Goal: Information Seeking & Learning: Learn about a topic

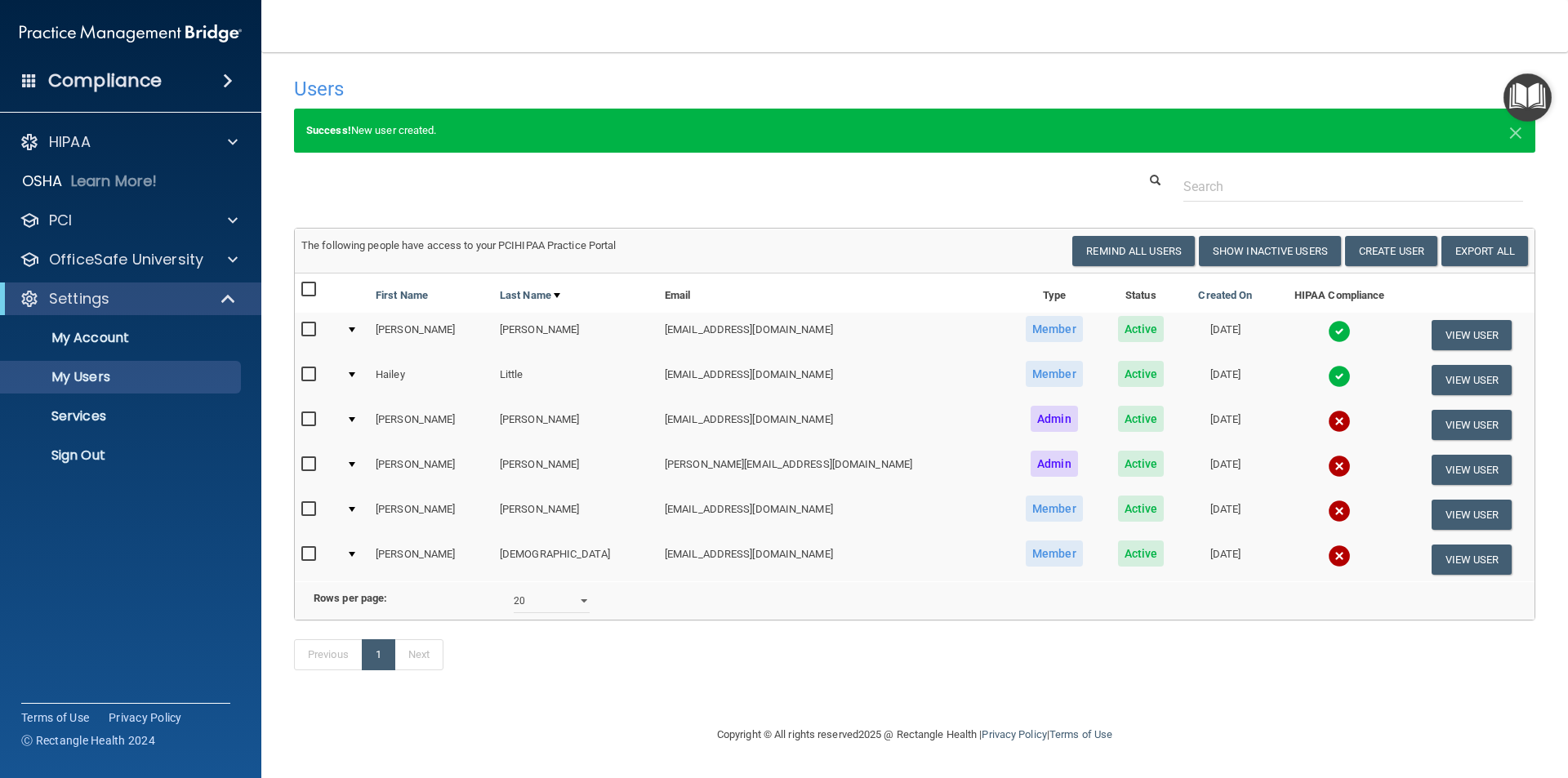
select select "20"
click at [304, 465] on input "checkbox" at bounding box center [311, 465] width 19 height 13
checkbox input "true"
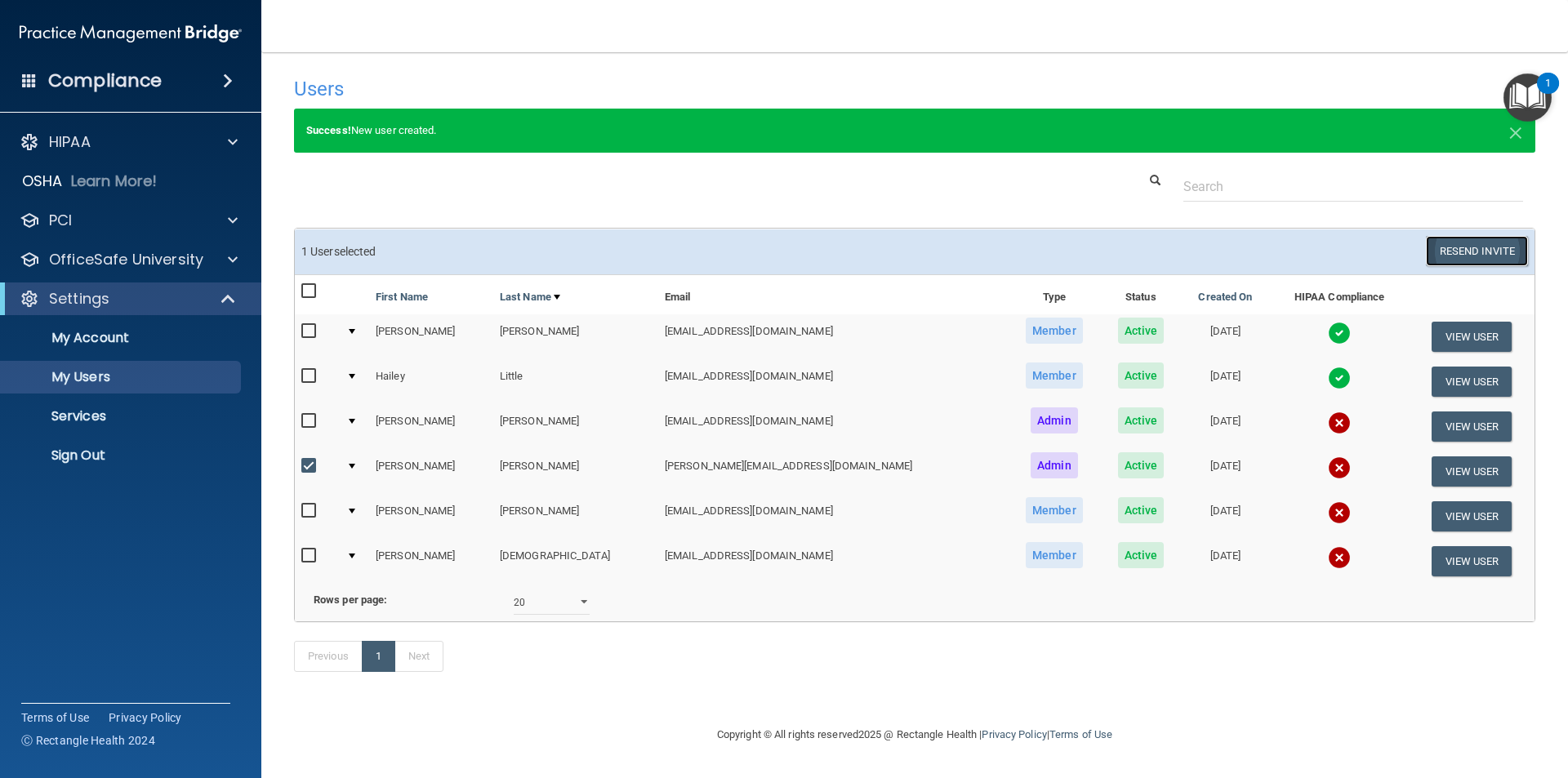
click at [1482, 247] on button "Resend Invite" at bounding box center [1476, 251] width 102 height 30
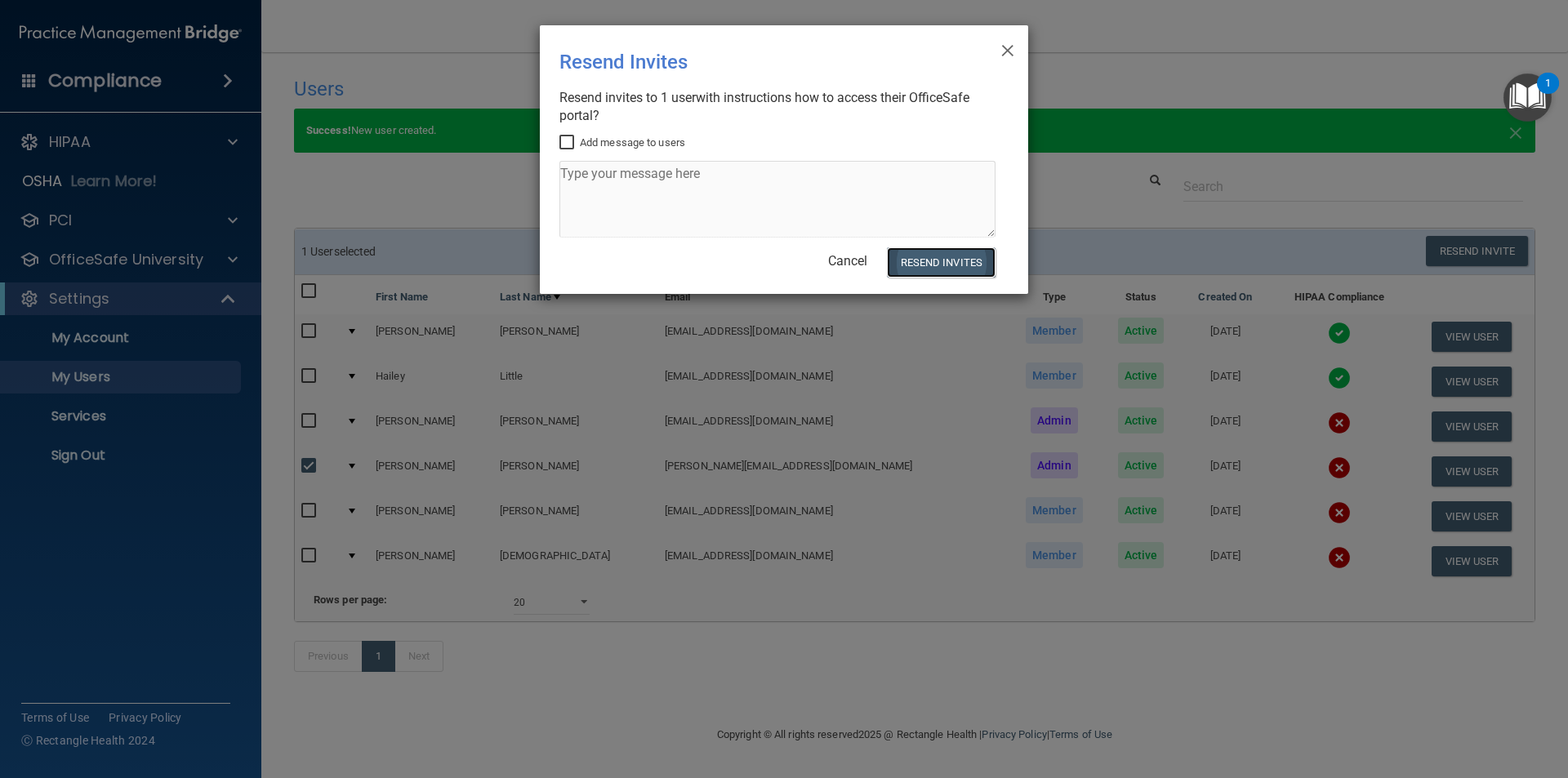
click at [936, 263] on button "Resend Invites" at bounding box center [941, 262] width 109 height 30
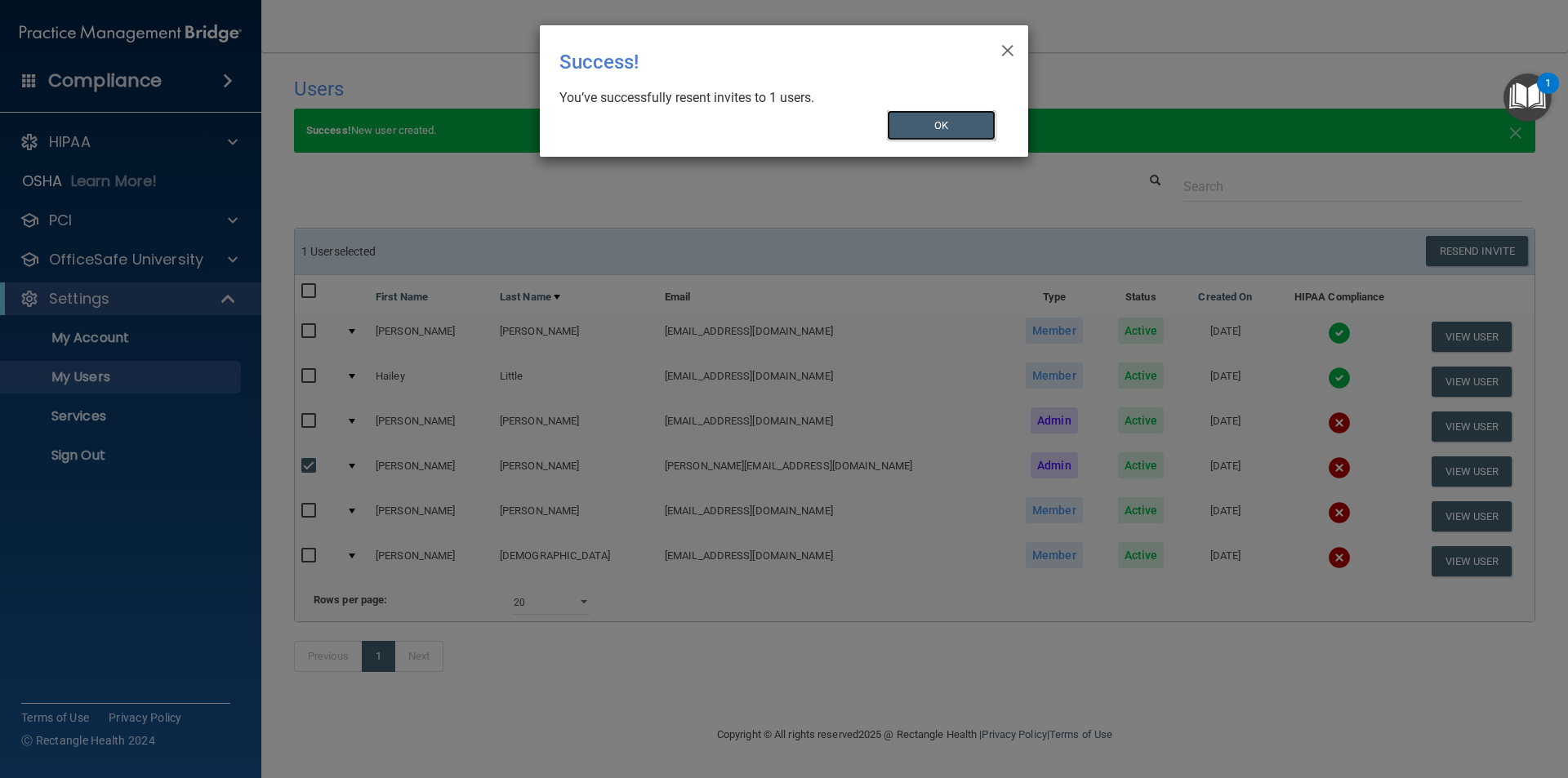
drag, startPoint x: 936, startPoint y: 120, endPoint x: 906, endPoint y: 127, distance: 30.8
click at [934, 120] on button "OK" at bounding box center [941, 126] width 110 height 30
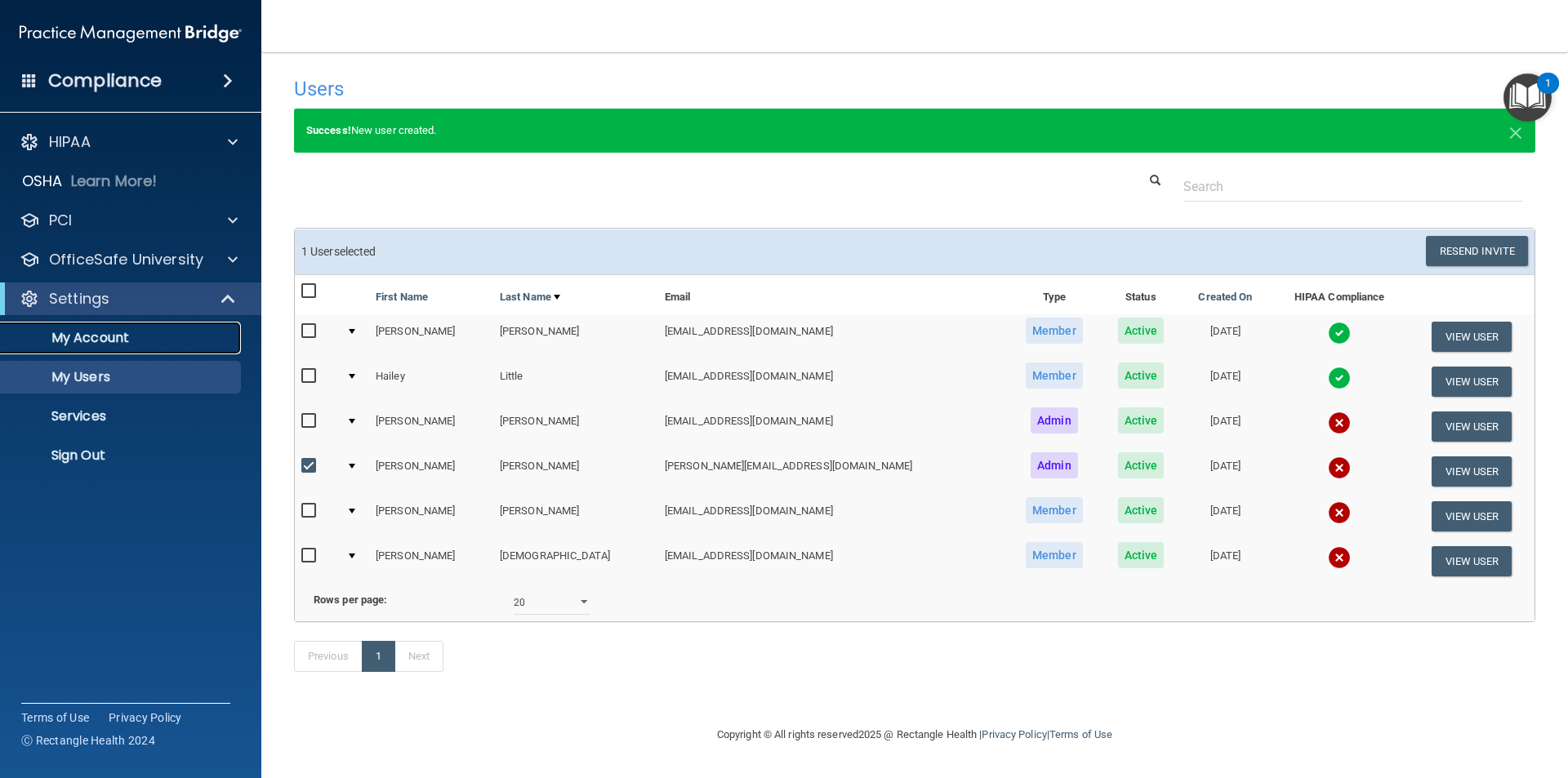
click at [130, 343] on p "My Account" at bounding box center [122, 337] width 223 height 16
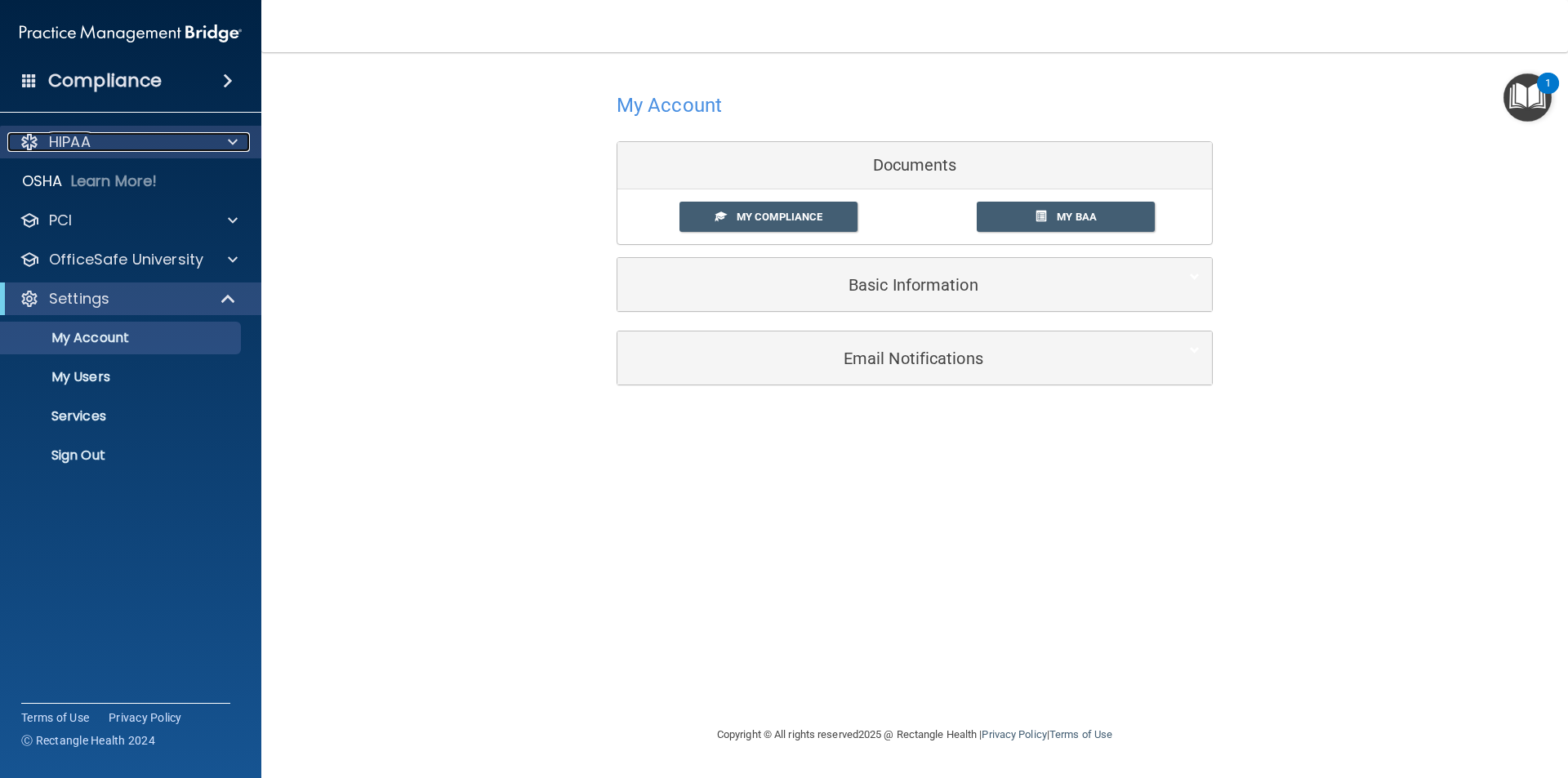
click at [195, 135] on div "HIPAA" at bounding box center [109, 142] width 202 height 20
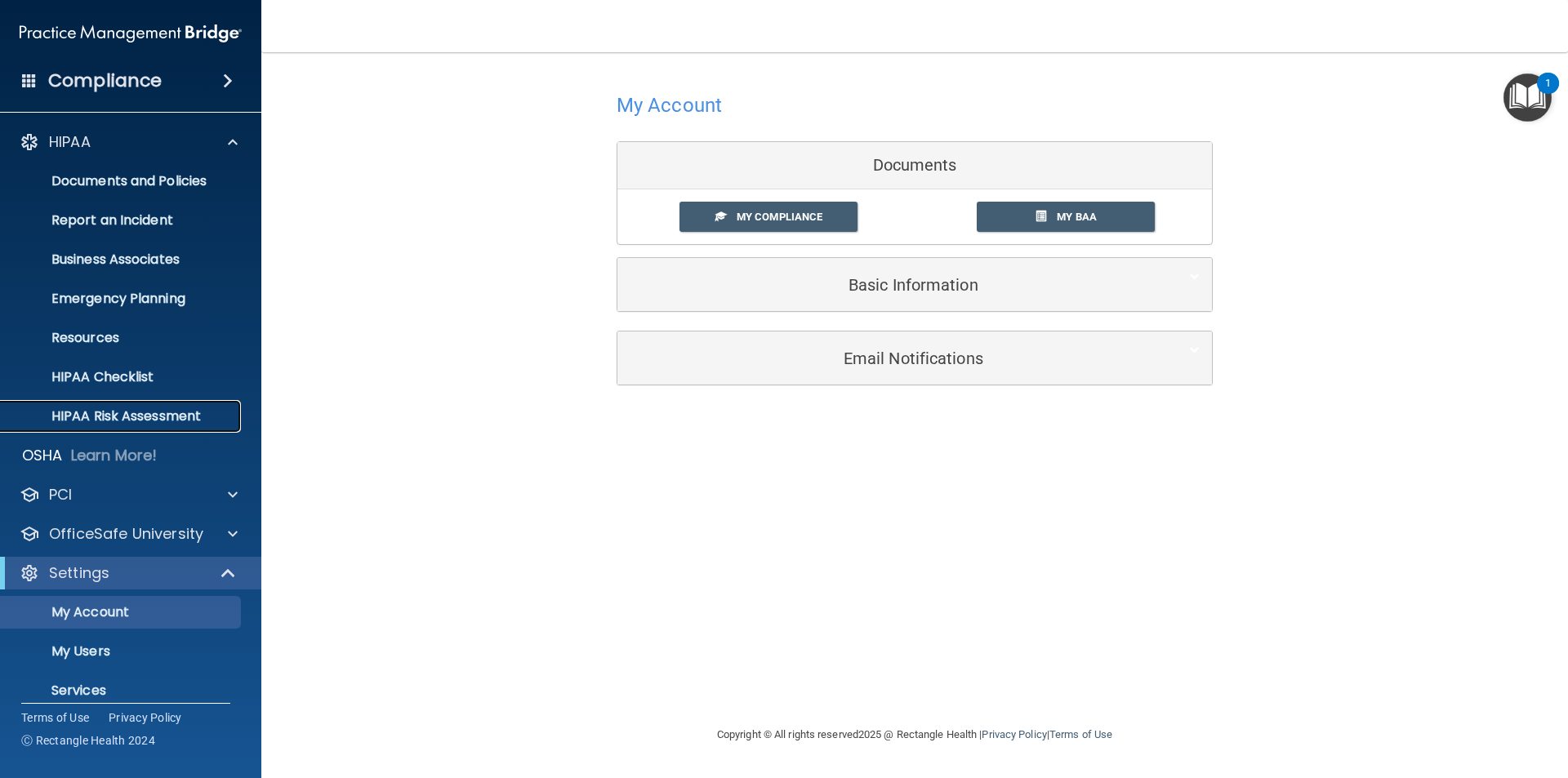
click at [159, 418] on p "HIPAA Risk Assessment" at bounding box center [122, 416] width 223 height 16
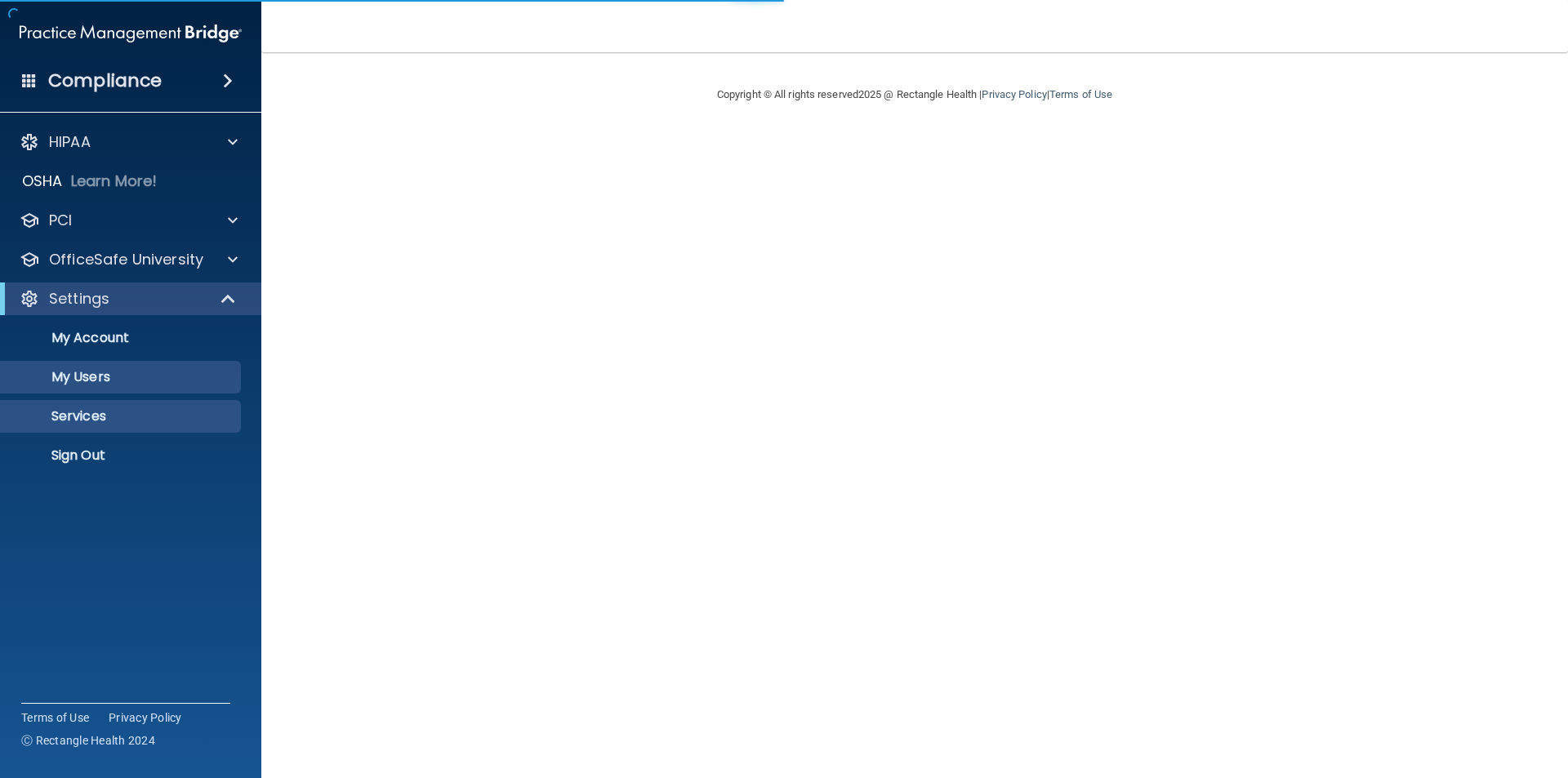
select select "20"
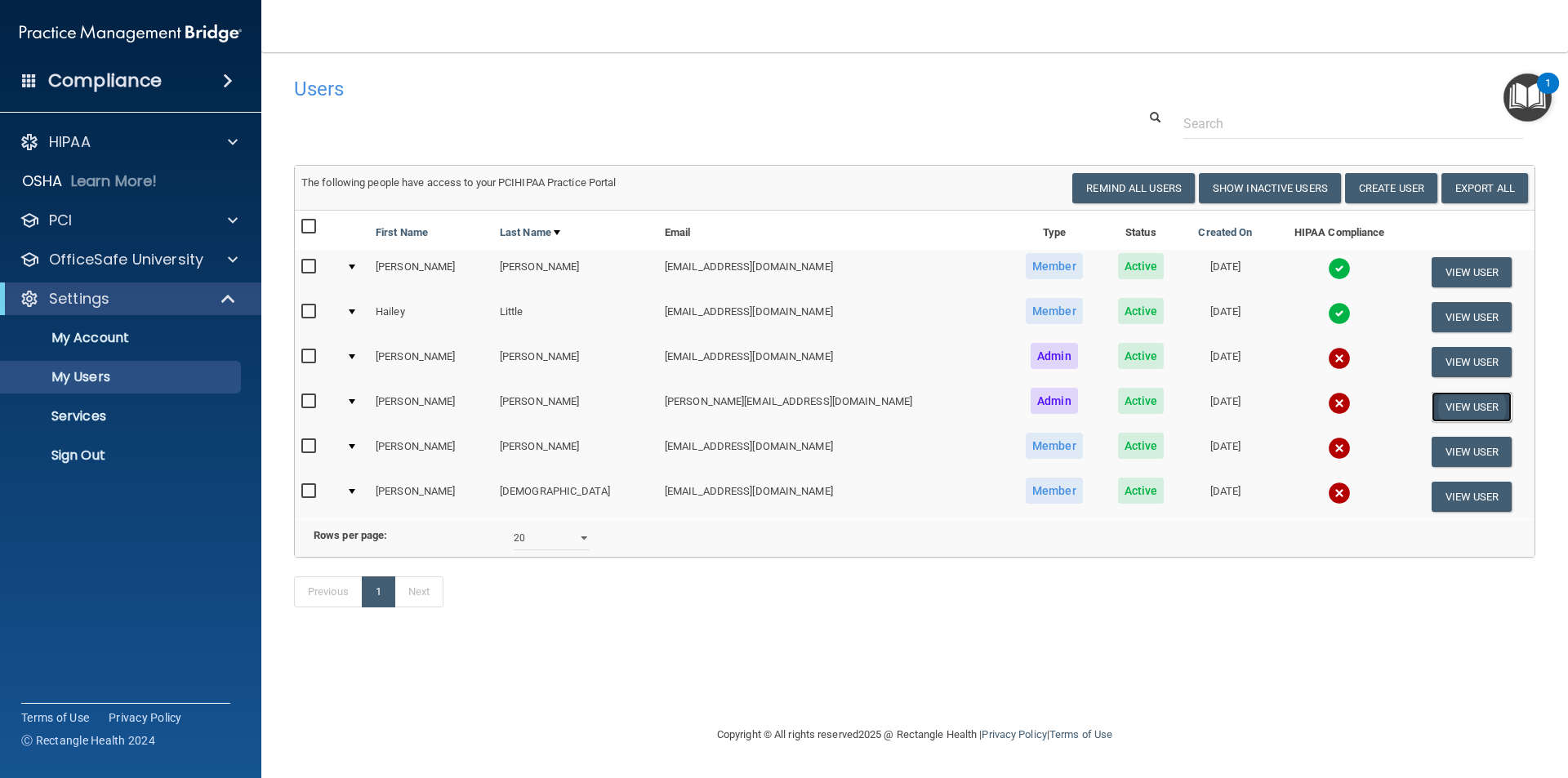
click at [1439, 412] on button "View User" at bounding box center [1471, 407] width 81 height 30
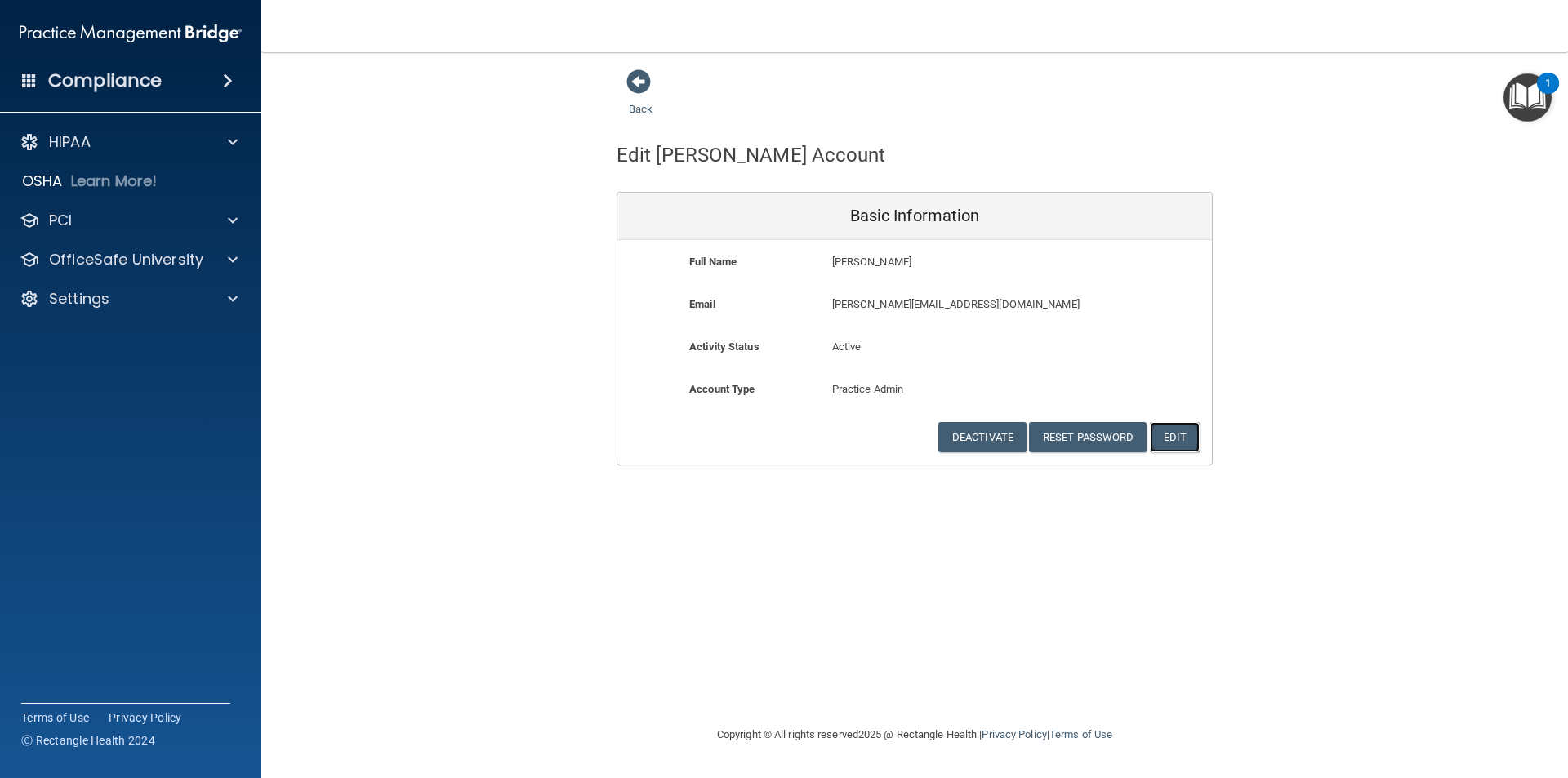
click at [1188, 441] on button "Edit" at bounding box center [1174, 437] width 50 height 30
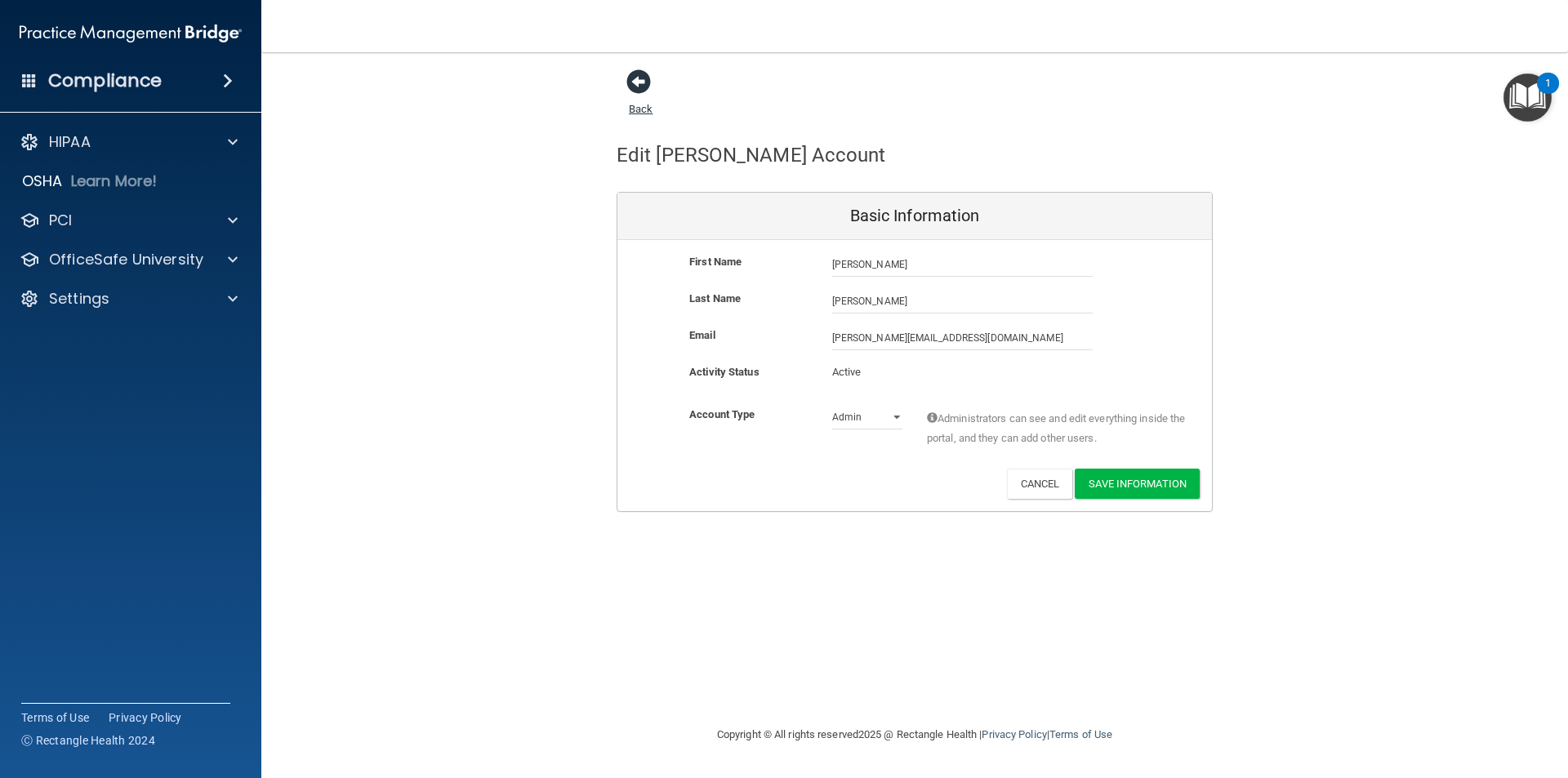
click at [648, 86] on span at bounding box center [638, 82] width 24 height 24
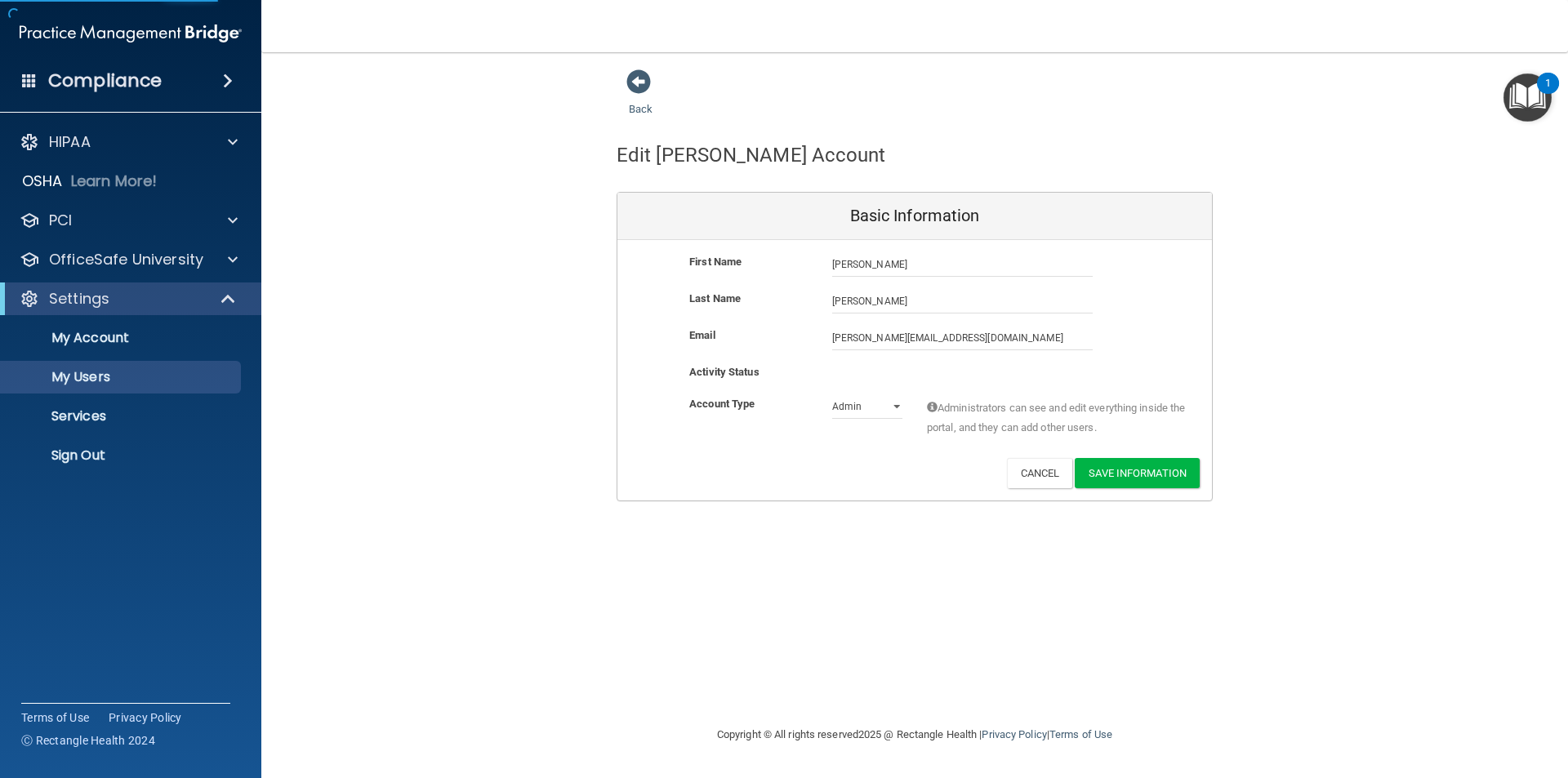
select select "20"
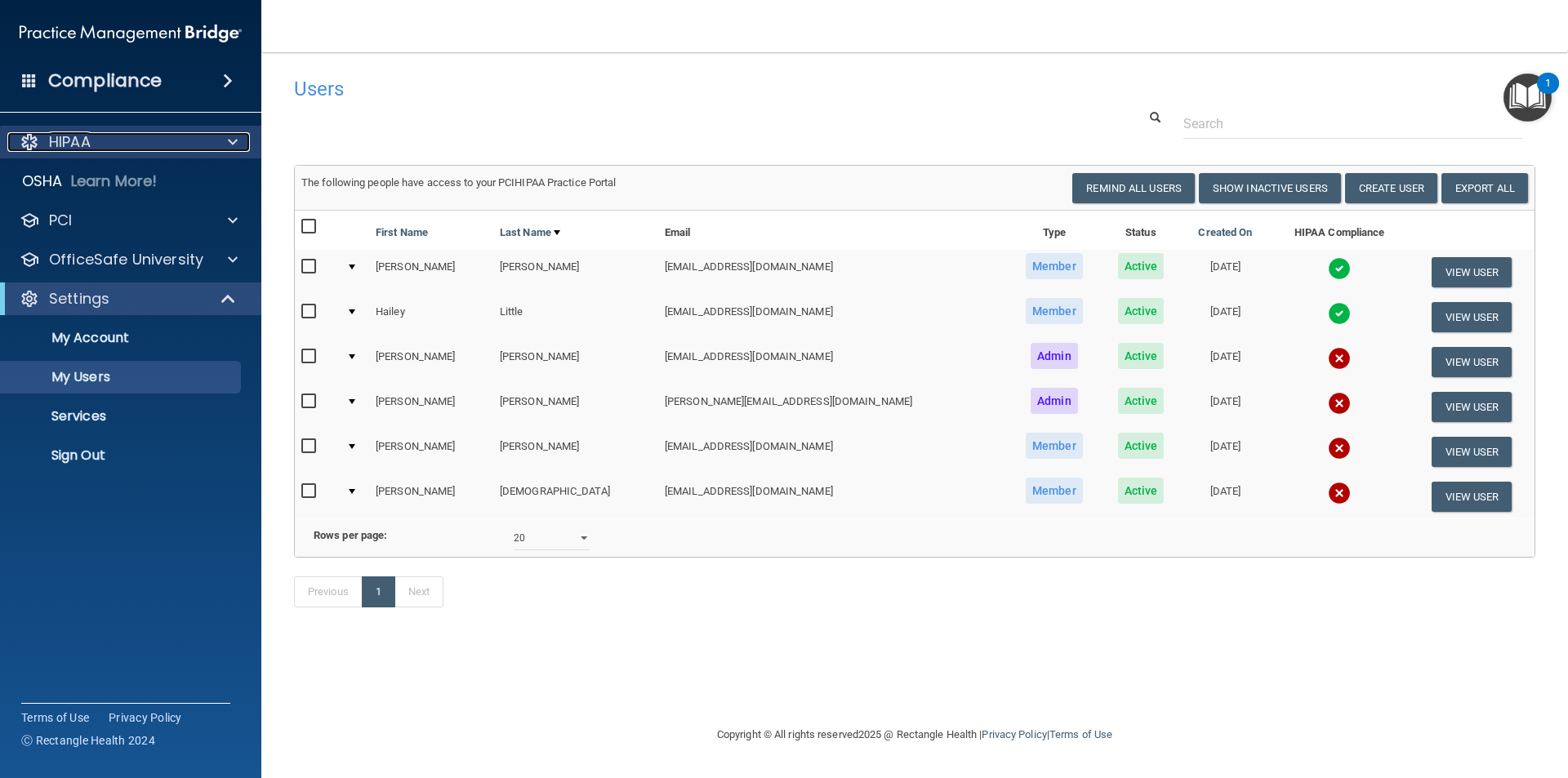
click at [133, 137] on div "HIPAA" at bounding box center [109, 142] width 202 height 20
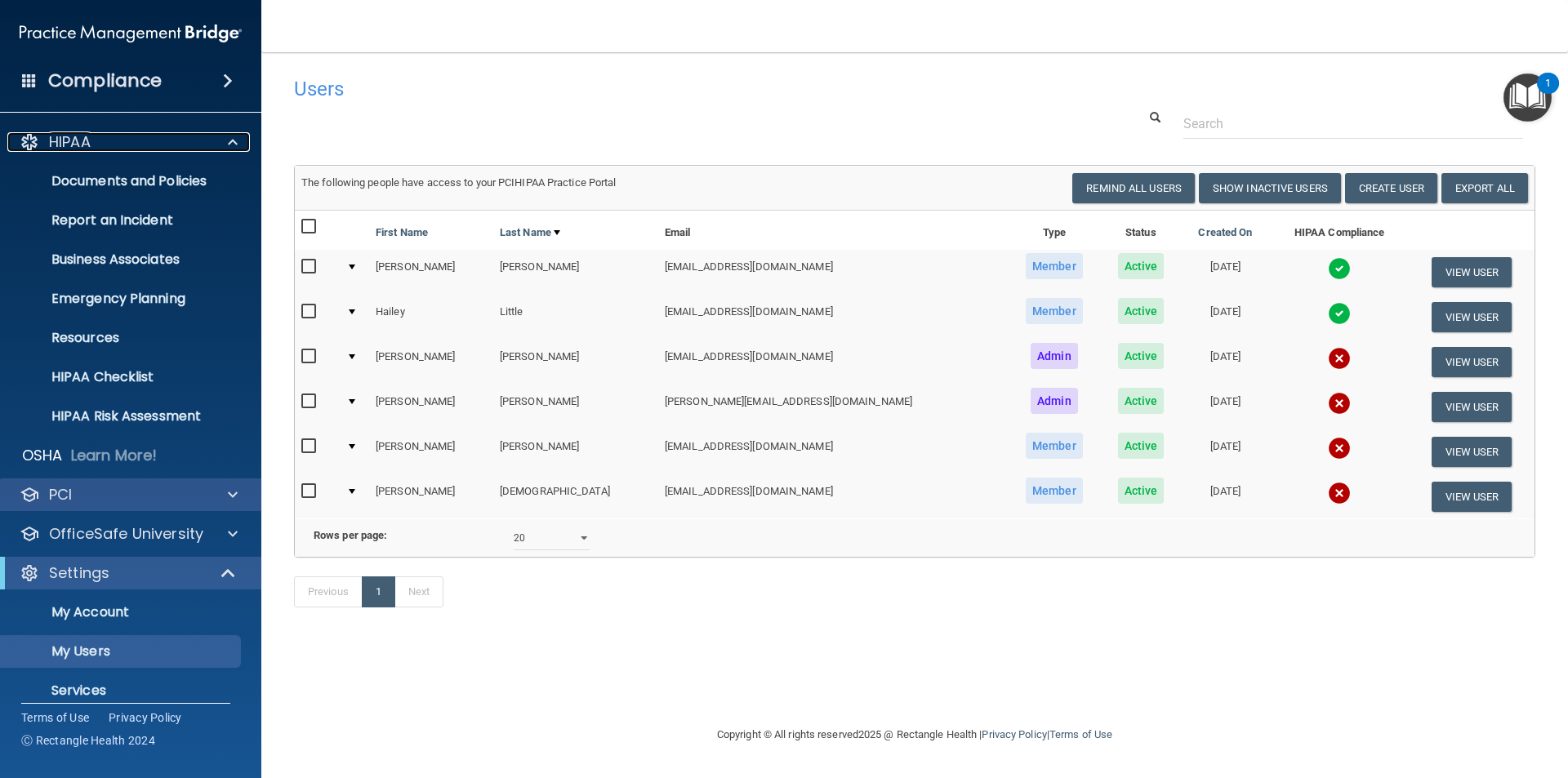
scroll to position [56, 0]
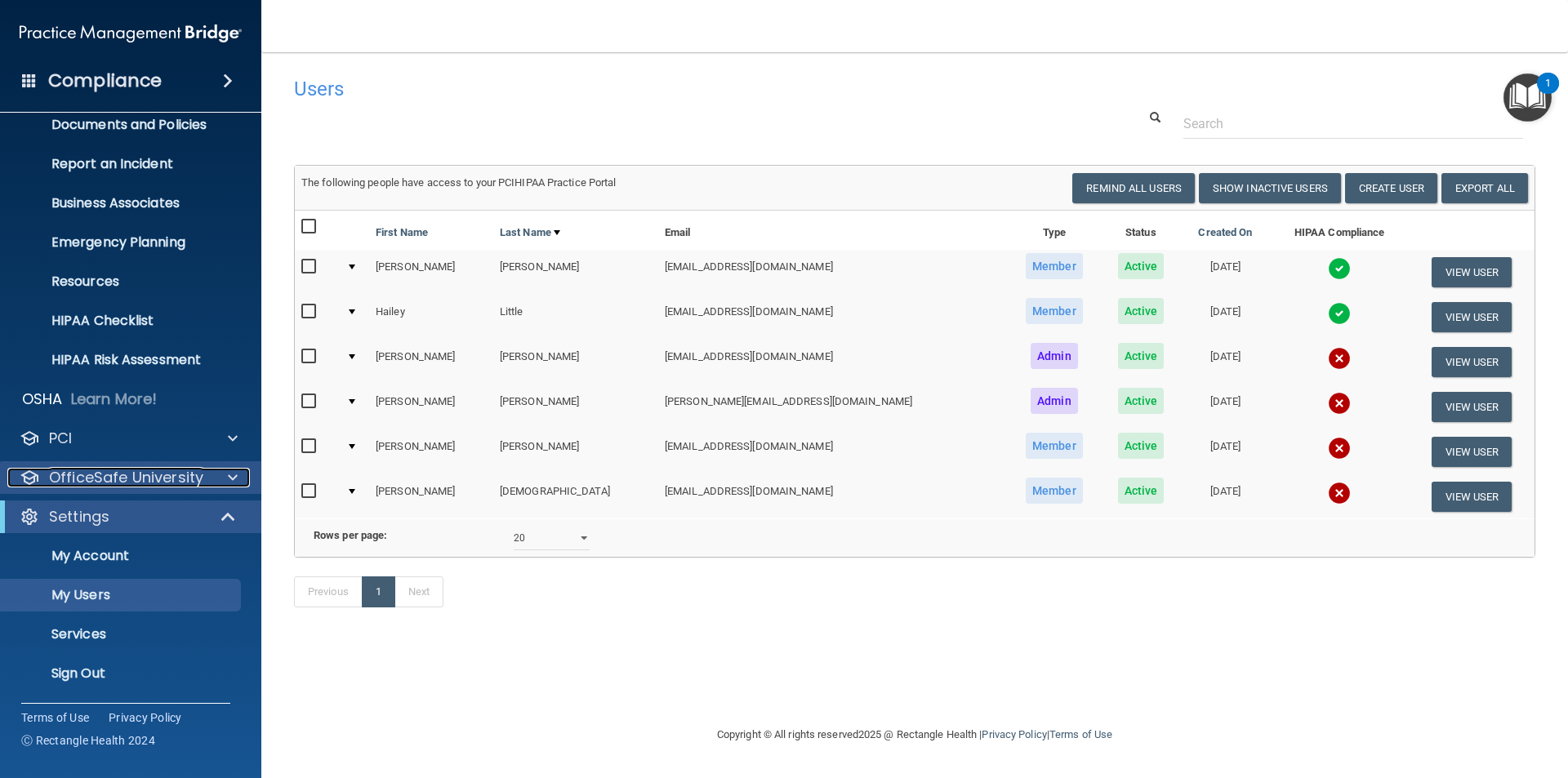
click at [192, 468] on p "OfficeSafe University" at bounding box center [126, 477] width 155 height 20
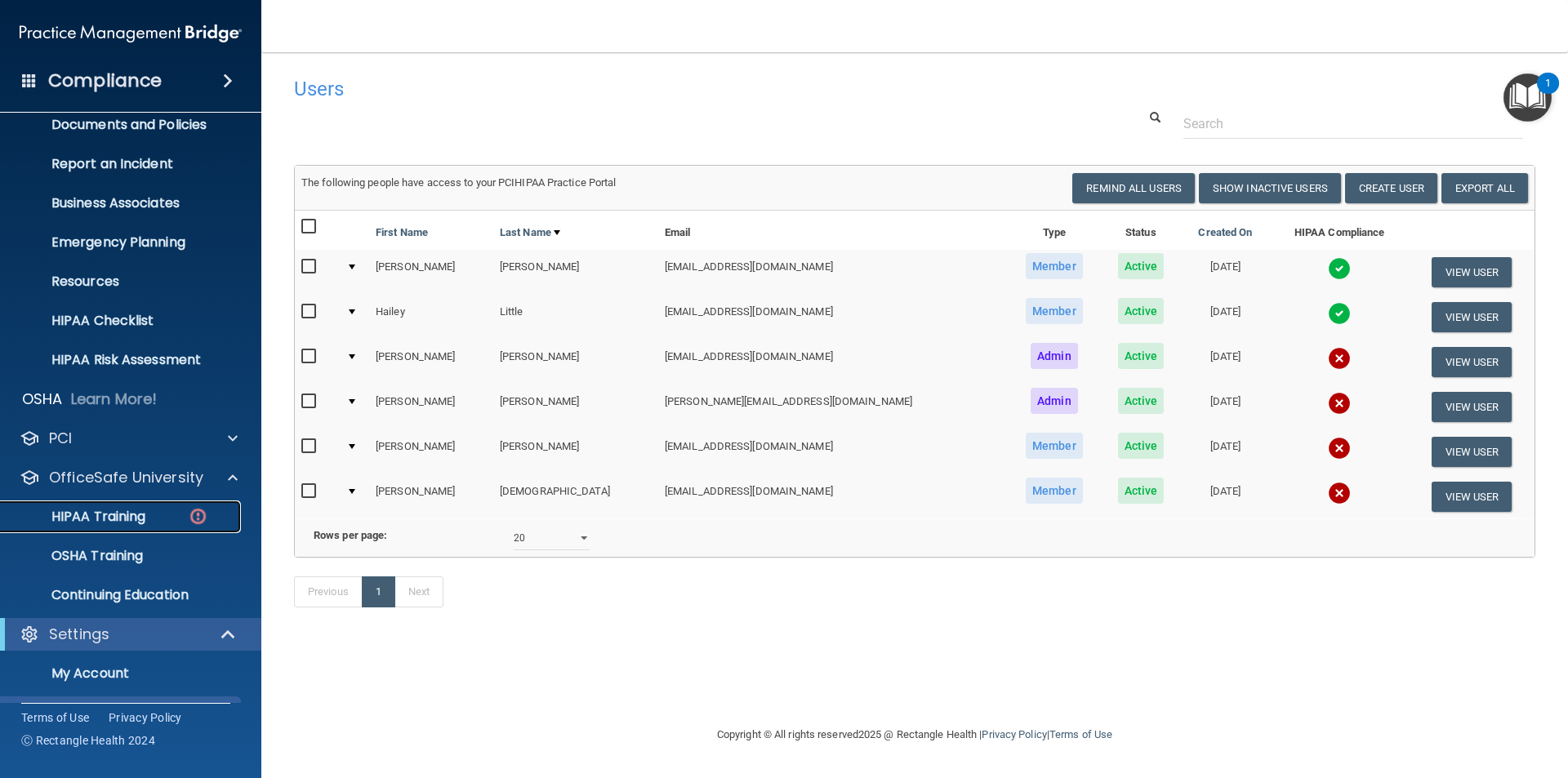
click at [149, 516] on div "HIPAA Training" at bounding box center [122, 516] width 223 height 16
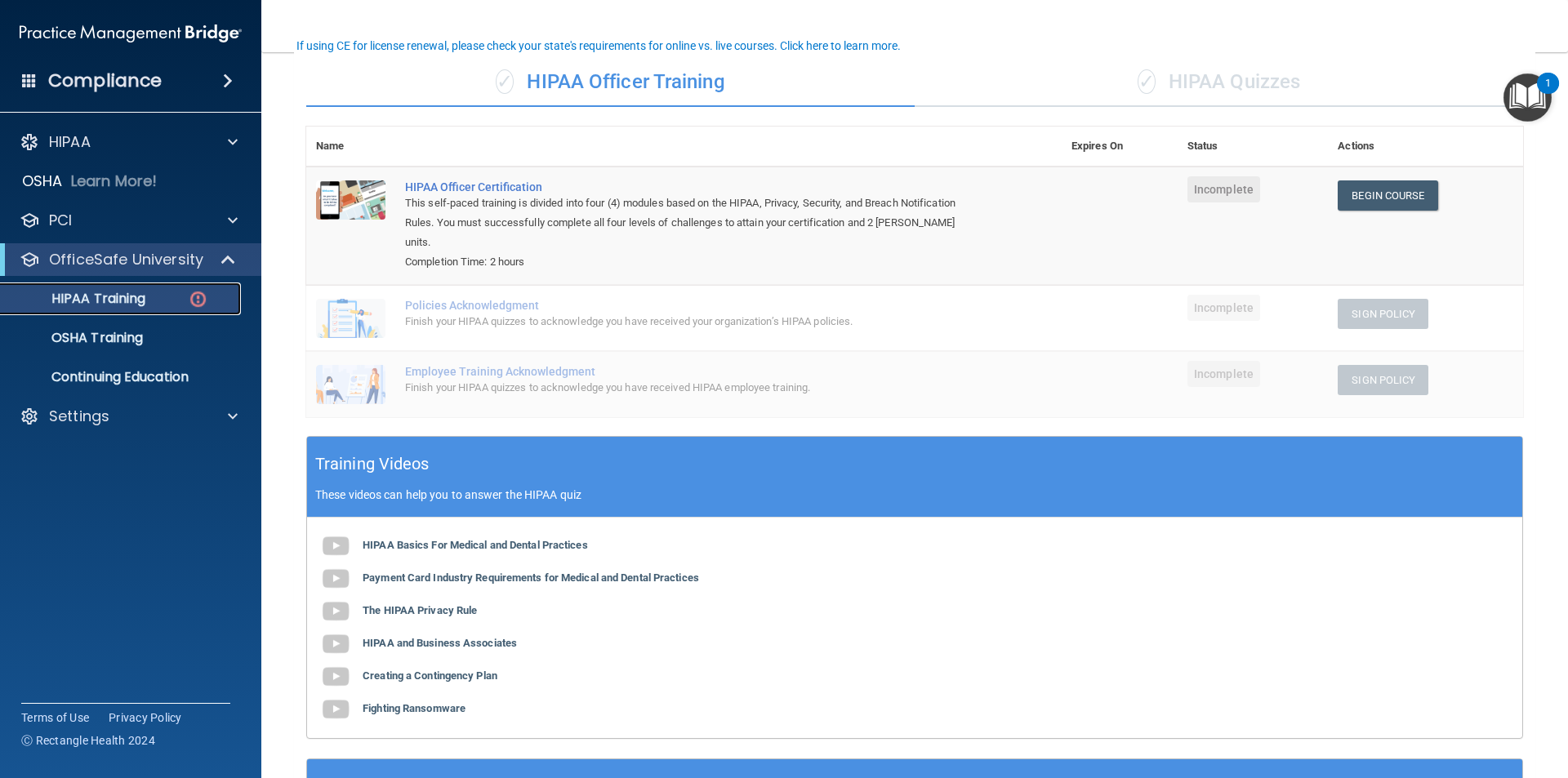
scroll to position [82, 0]
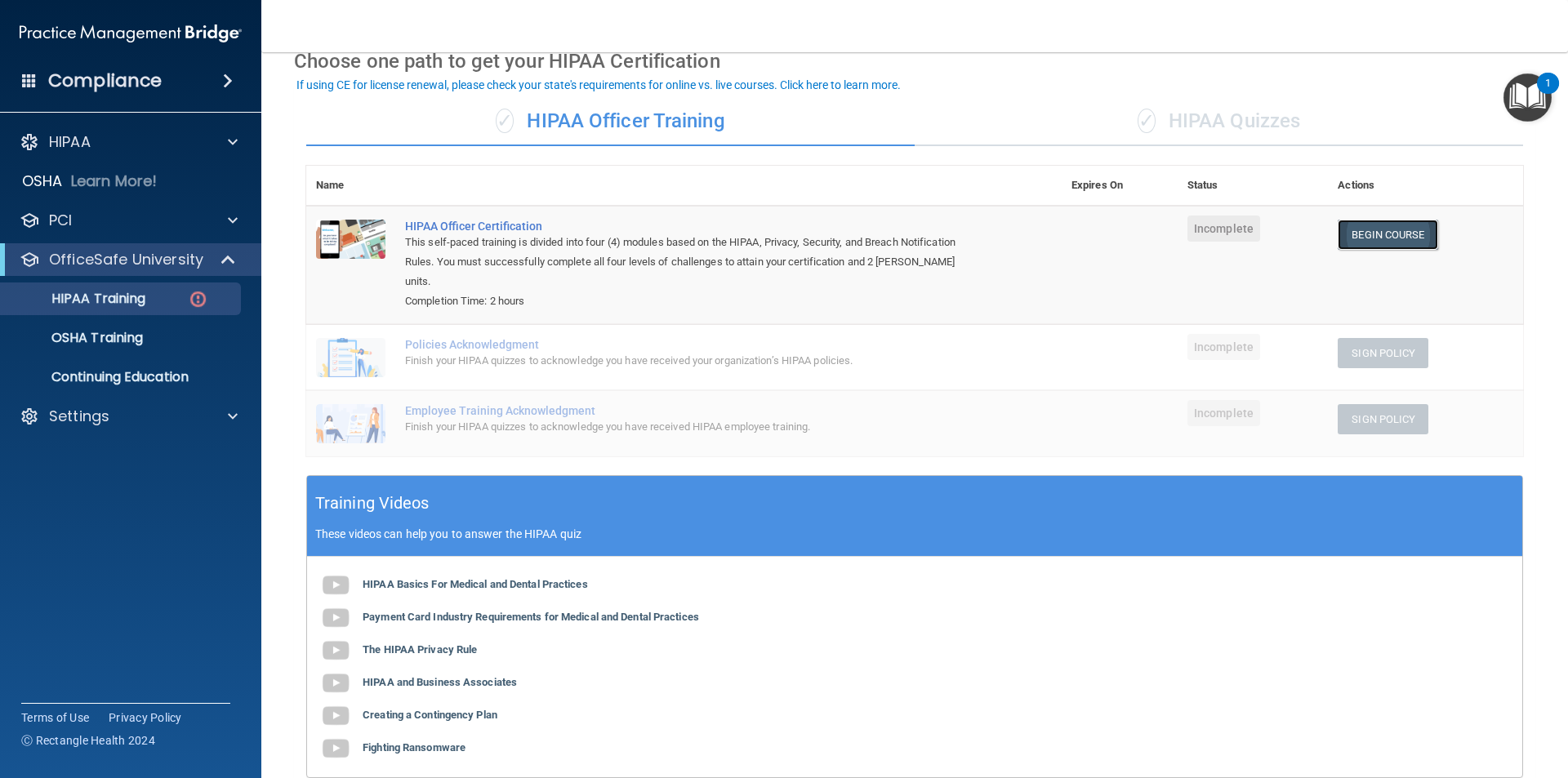
click at [1350, 235] on link "Begin Course" at bounding box center [1387, 234] width 99 height 30
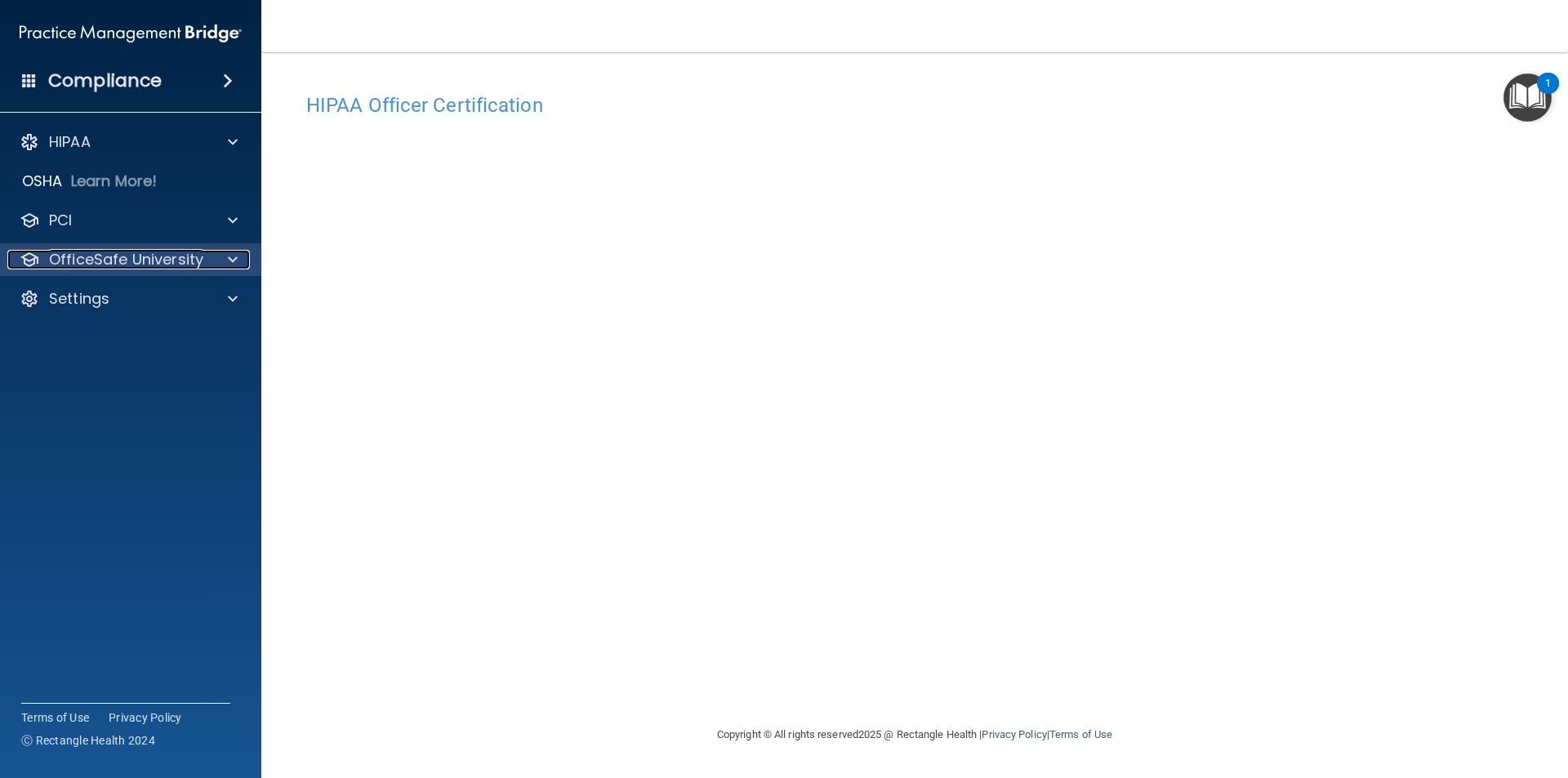
click at [202, 264] on div "OfficeSafe University" at bounding box center [109, 260] width 202 height 20
click at [233, 256] on span at bounding box center [232, 260] width 9 height 20
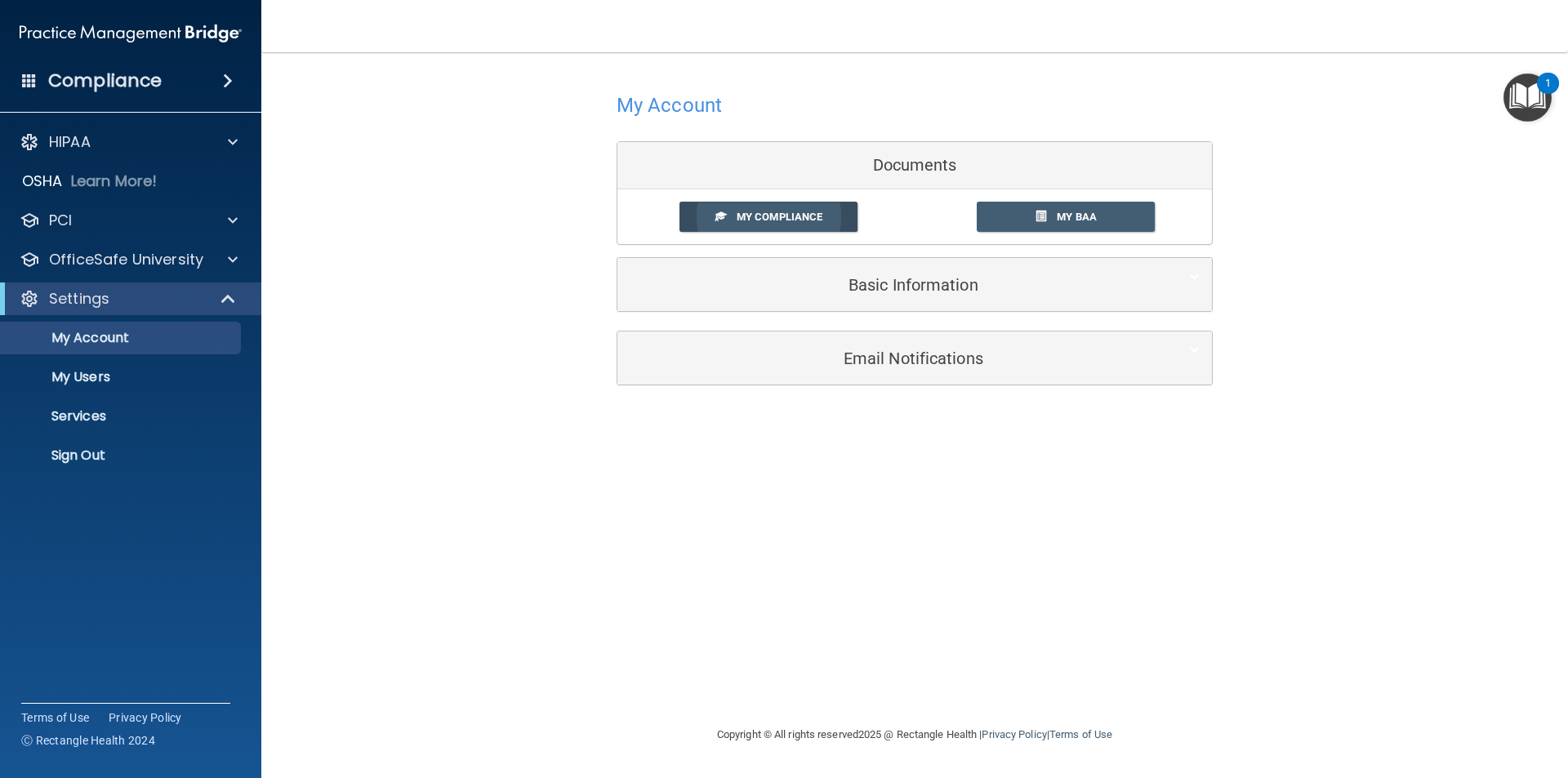
click at [817, 217] on span "My Compliance" at bounding box center [779, 217] width 85 height 12
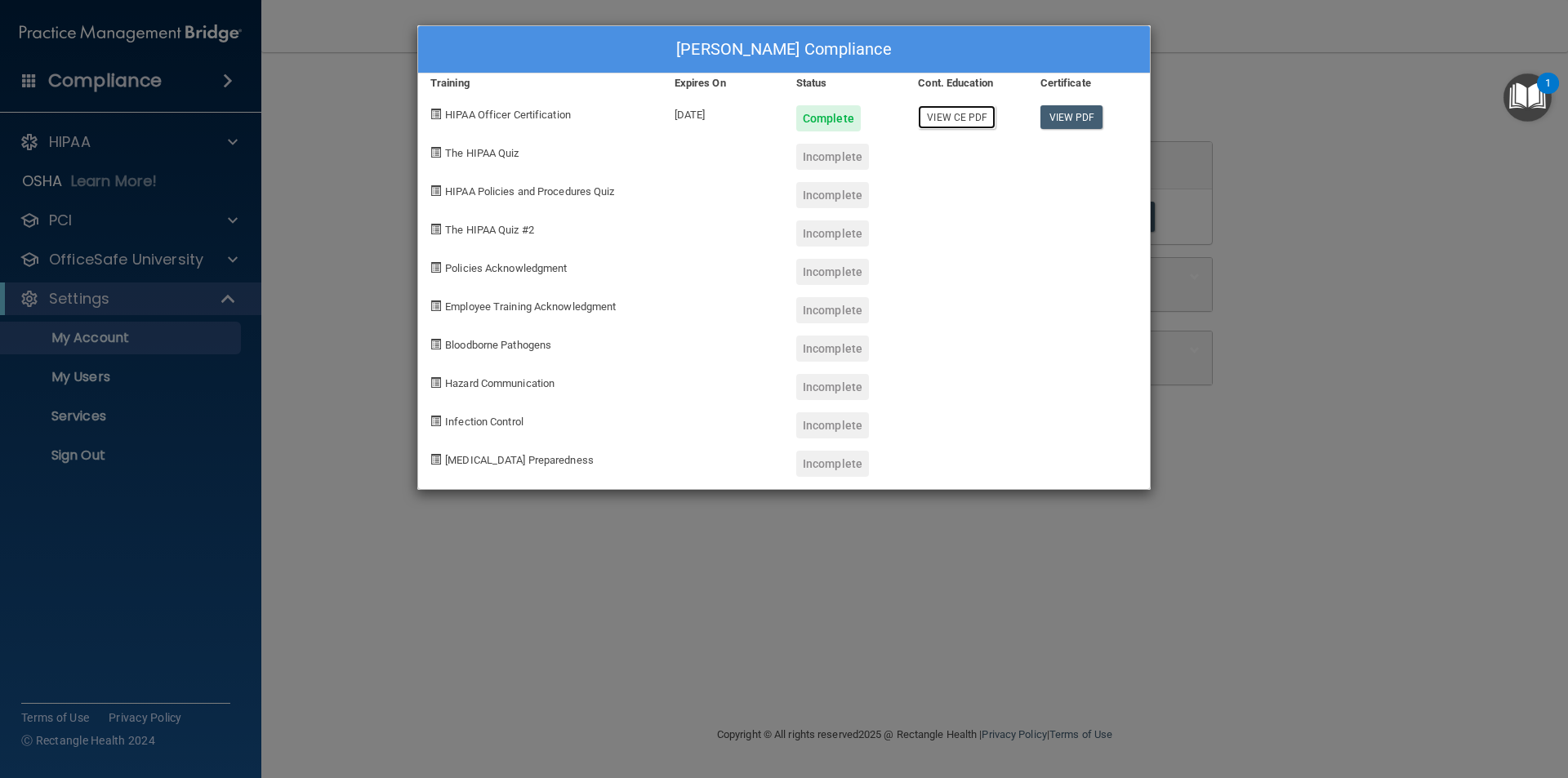
click at [950, 115] on link "View CE PDF" at bounding box center [956, 116] width 78 height 23
click at [532, 220] on div "The HIPAA Quiz #2" at bounding box center [540, 227] width 245 height 38
drag, startPoint x: 586, startPoint y: 476, endPoint x: 577, endPoint y: 454, distance: 23.8
click at [579, 460] on div "Whitney Schultz's Compliance Training Expires On Status Cont. Education Certifi…" at bounding box center [784, 258] width 733 height 465
drag, startPoint x: 834, startPoint y: 118, endPoint x: 754, endPoint y: 116, distance: 80.0
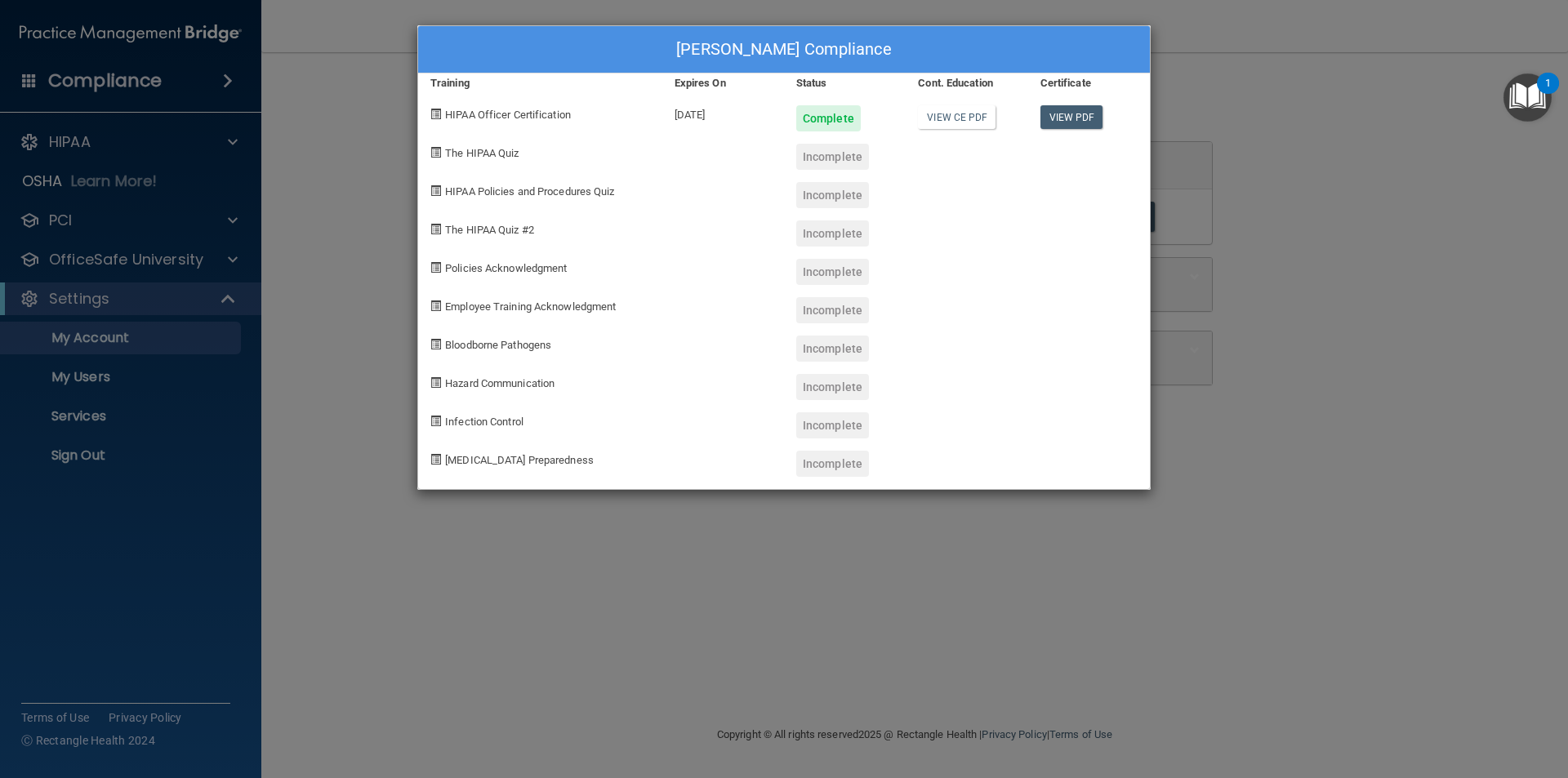
click at [834, 117] on div "Complete" at bounding box center [829, 118] width 65 height 26
click at [1542, 94] on img "Open Resource Center, 1 new notification" at bounding box center [1527, 97] width 48 height 48
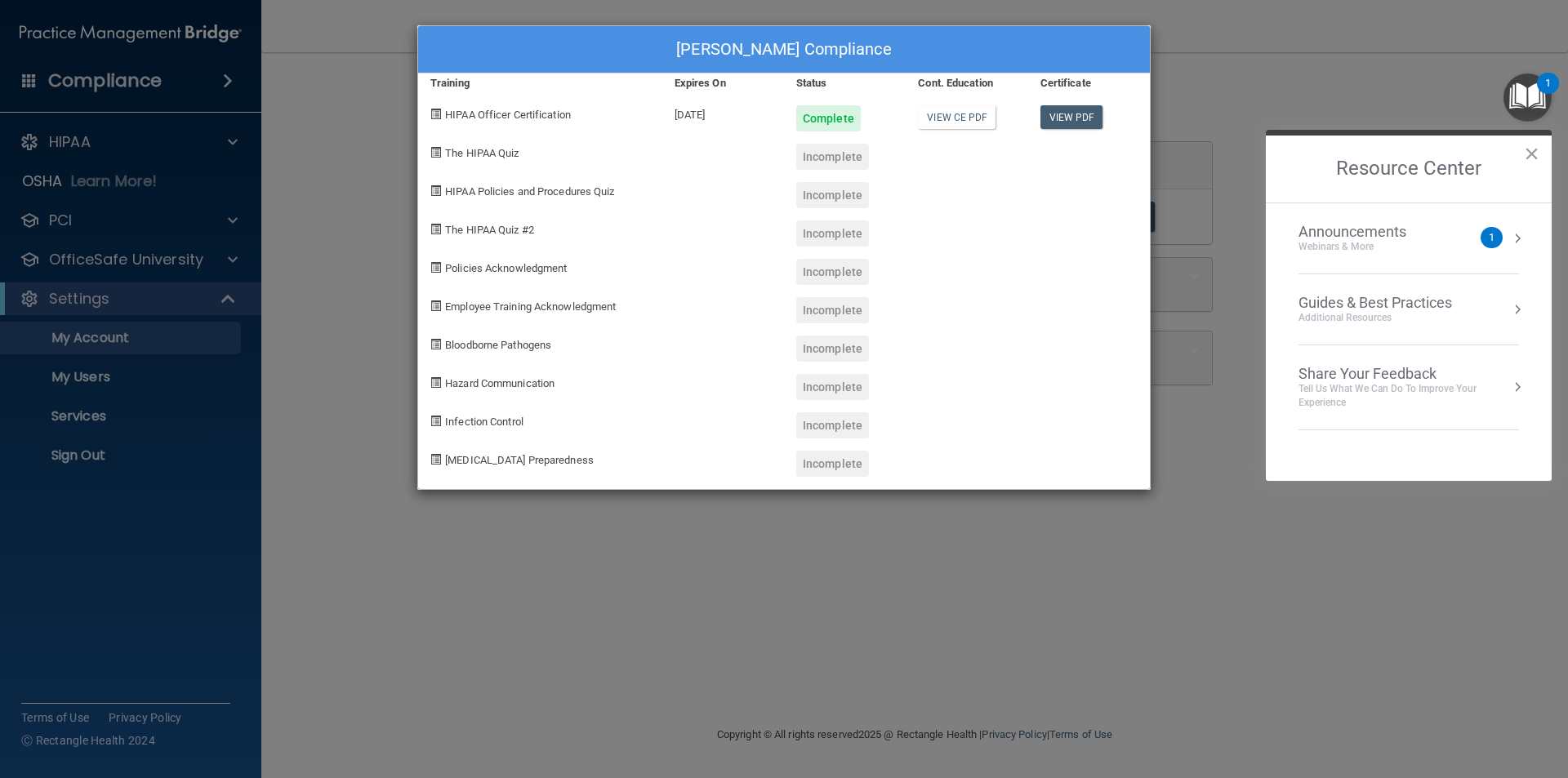
click at [1541, 94] on img "Open Resource Center, 1 new notification" at bounding box center [1527, 97] width 48 height 48
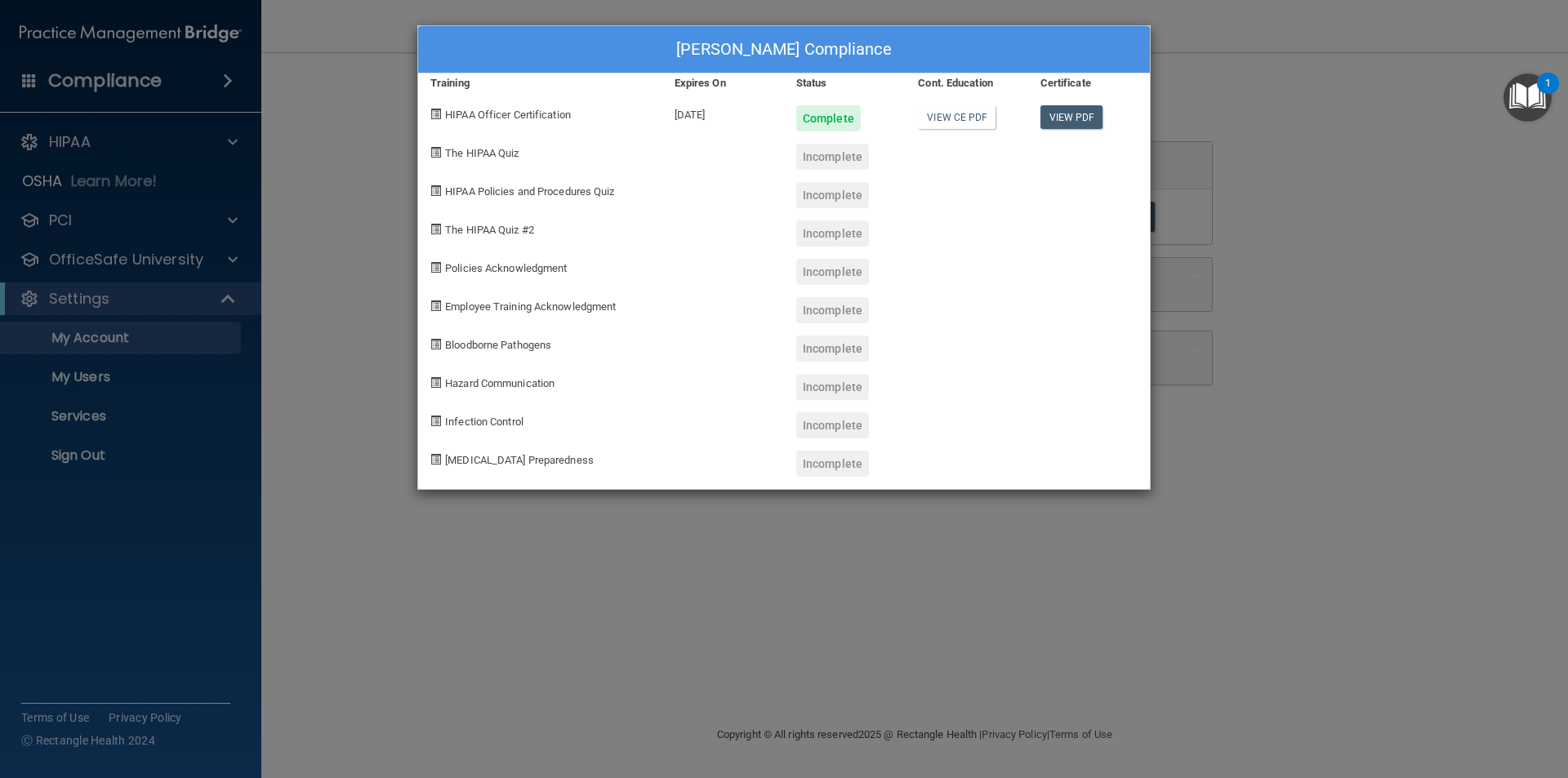
click at [232, 154] on div "Whitney Schultz's Compliance Training Expires On Status Cont. Education Certifi…" at bounding box center [784, 389] width 1568 height 778
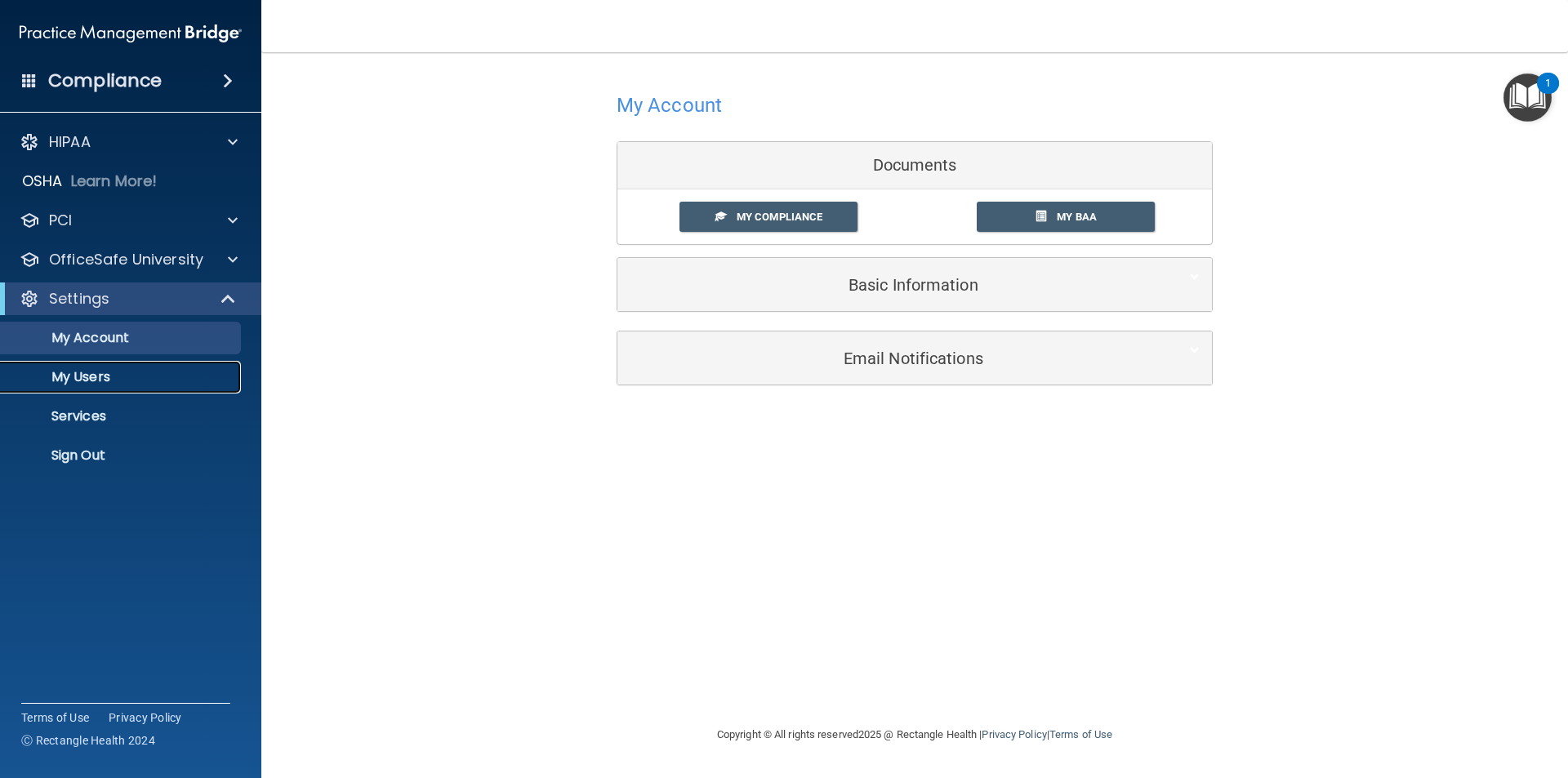
click at [123, 379] on p "My Users" at bounding box center [122, 377] width 223 height 16
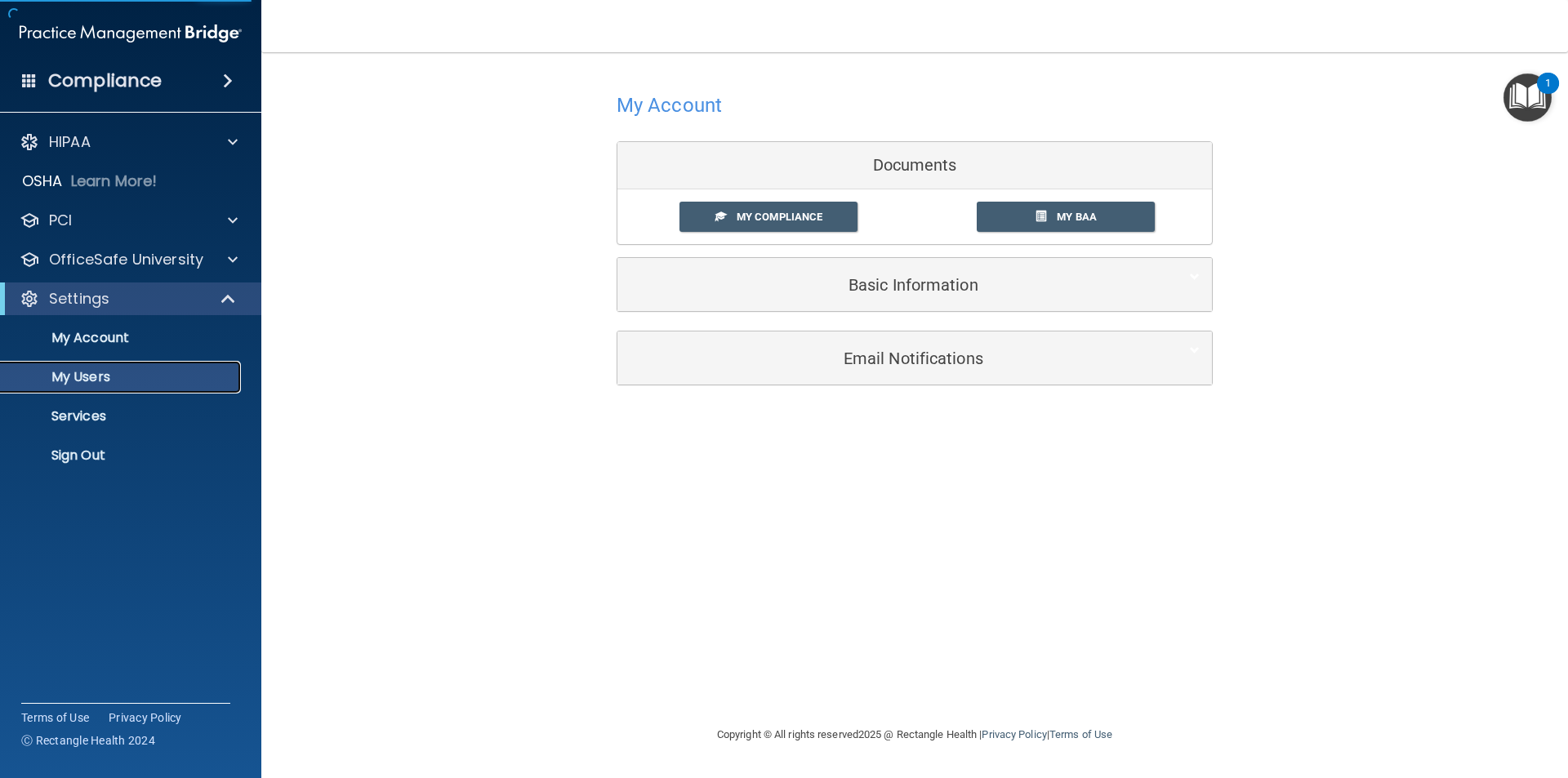
select select "20"
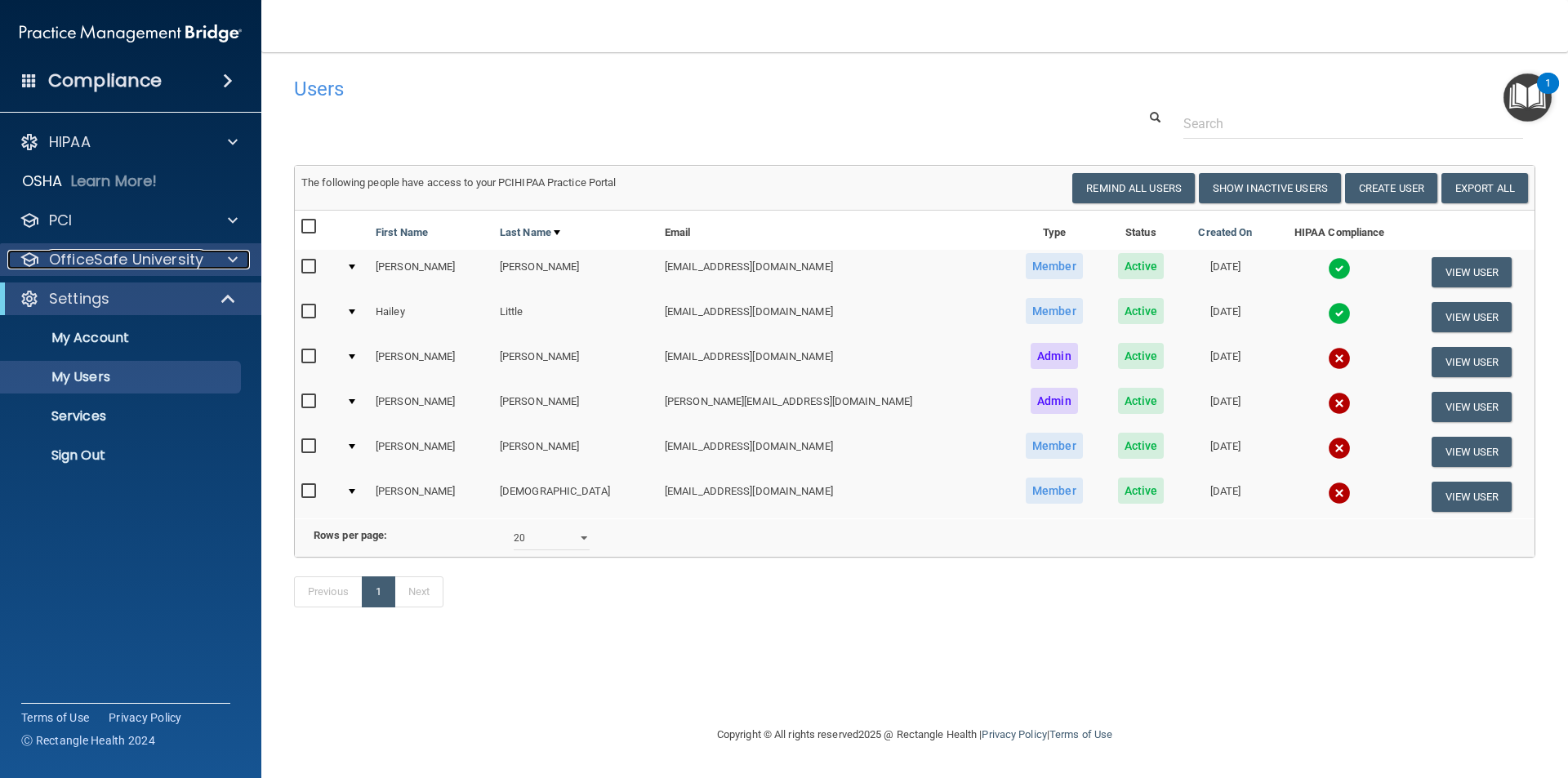
click at [229, 260] on span at bounding box center [232, 260] width 9 height 20
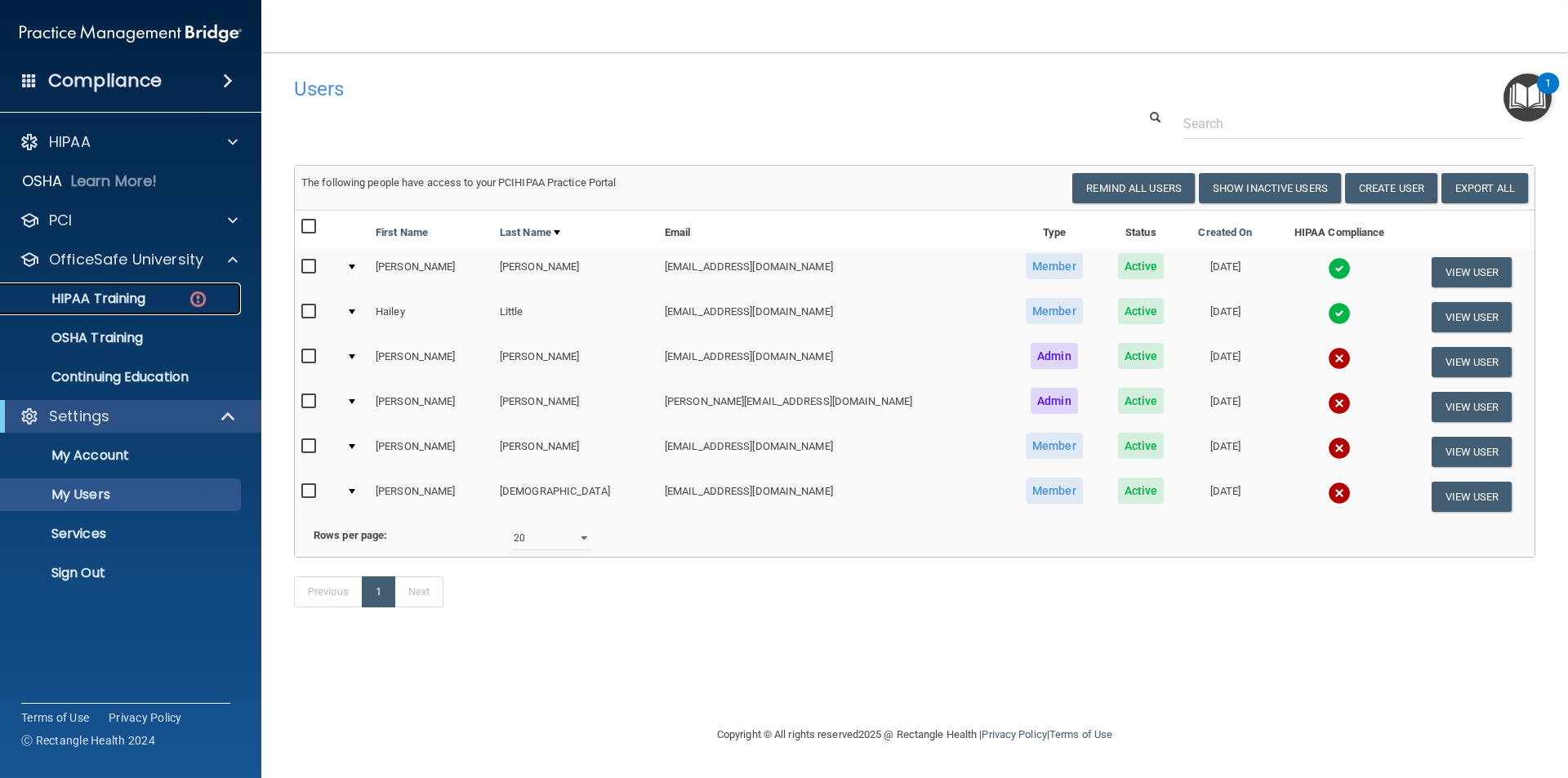
click at [181, 294] on div "HIPAA Training" at bounding box center [122, 298] width 223 height 16
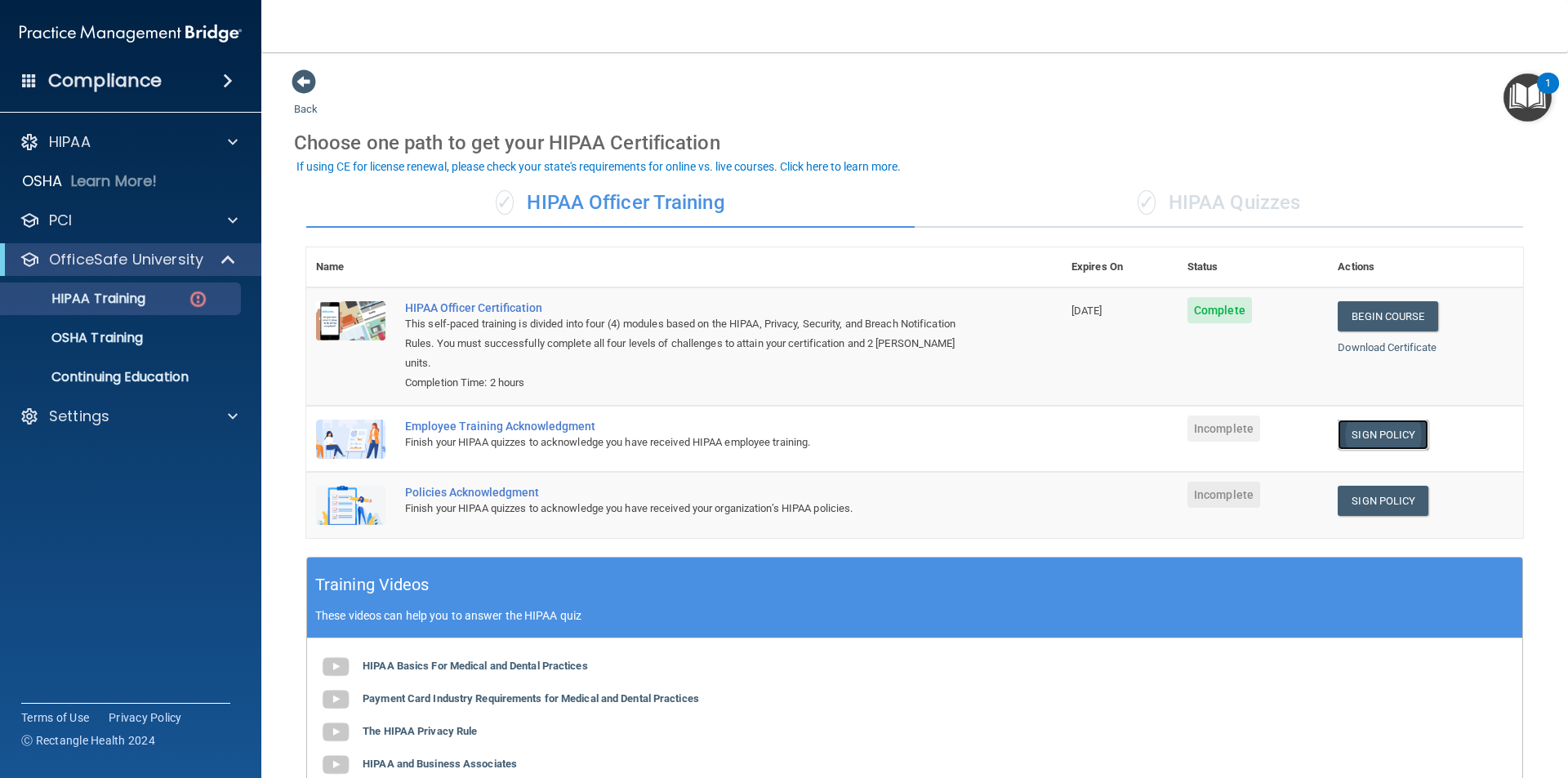
click at [1380, 420] on link "Sign Policy" at bounding box center [1382, 435] width 91 height 30
click at [1370, 486] on link "Sign Policy" at bounding box center [1382, 501] width 91 height 30
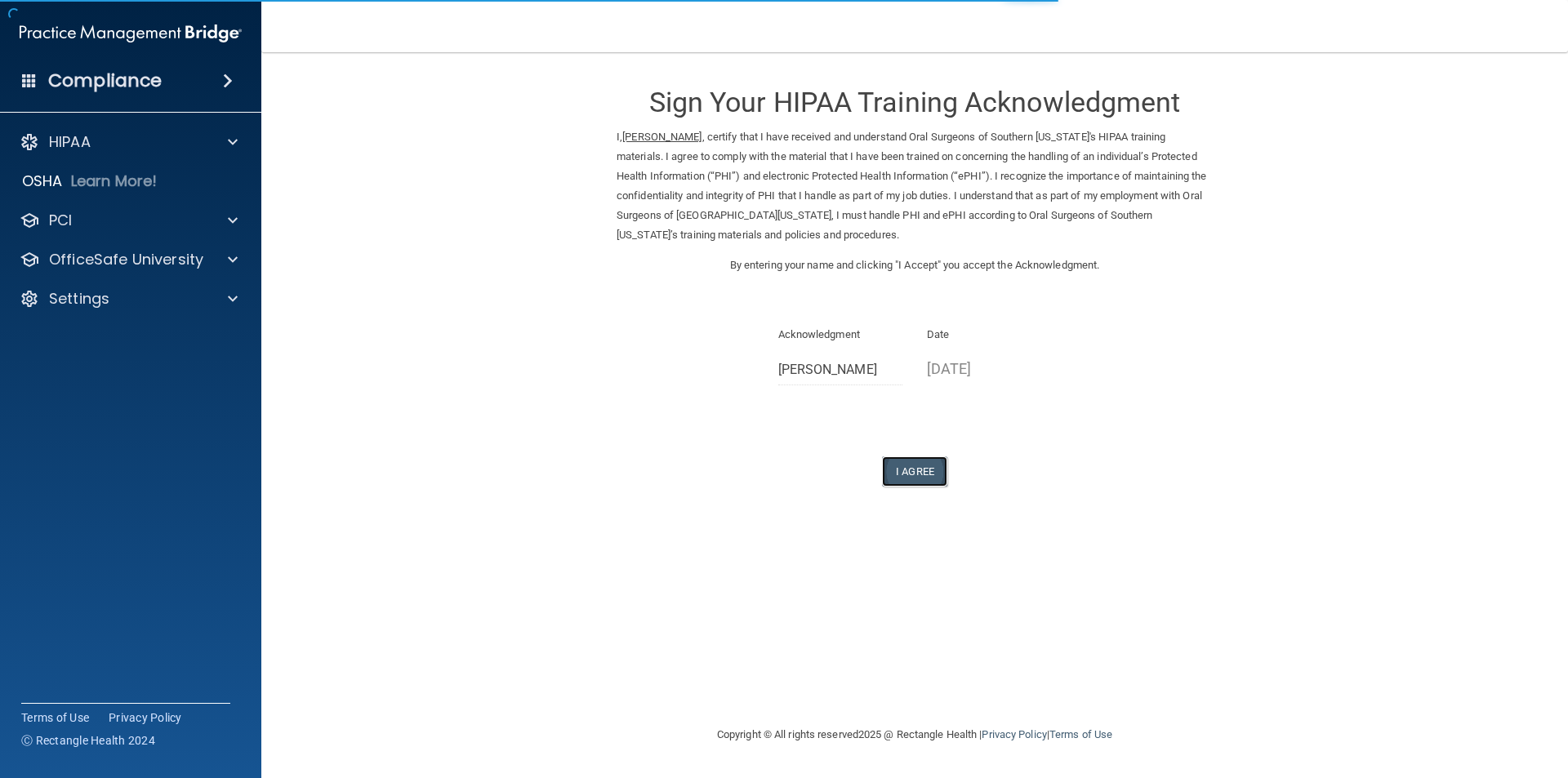
click at [931, 477] on button "I Agree" at bounding box center [915, 471] width 66 height 30
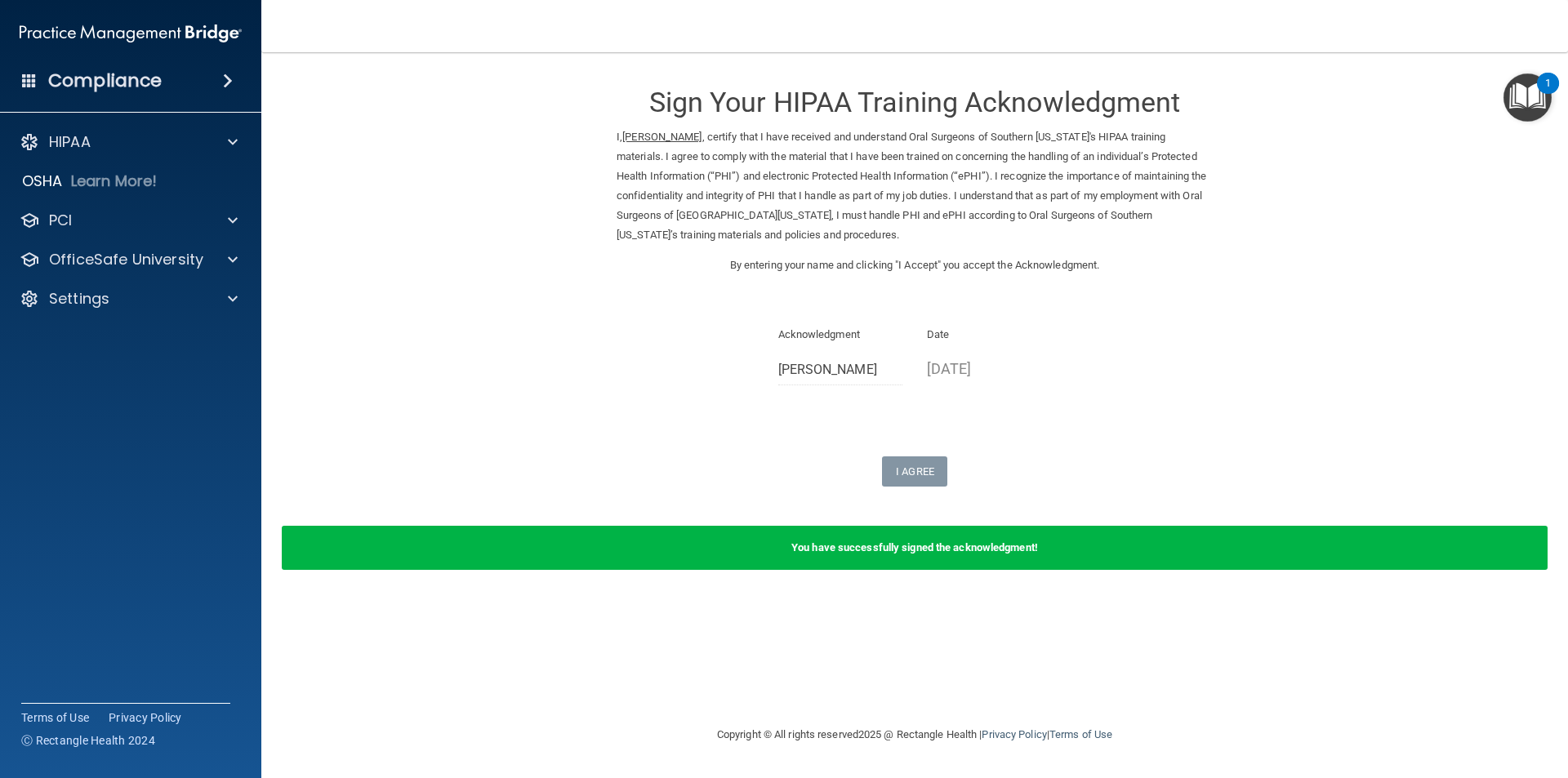
click at [612, 364] on form "Sign Your HIPAA Training Acknowledgment I, Whitney Schultz , certify that I hav…" at bounding box center [915, 329] width 1241 height 521
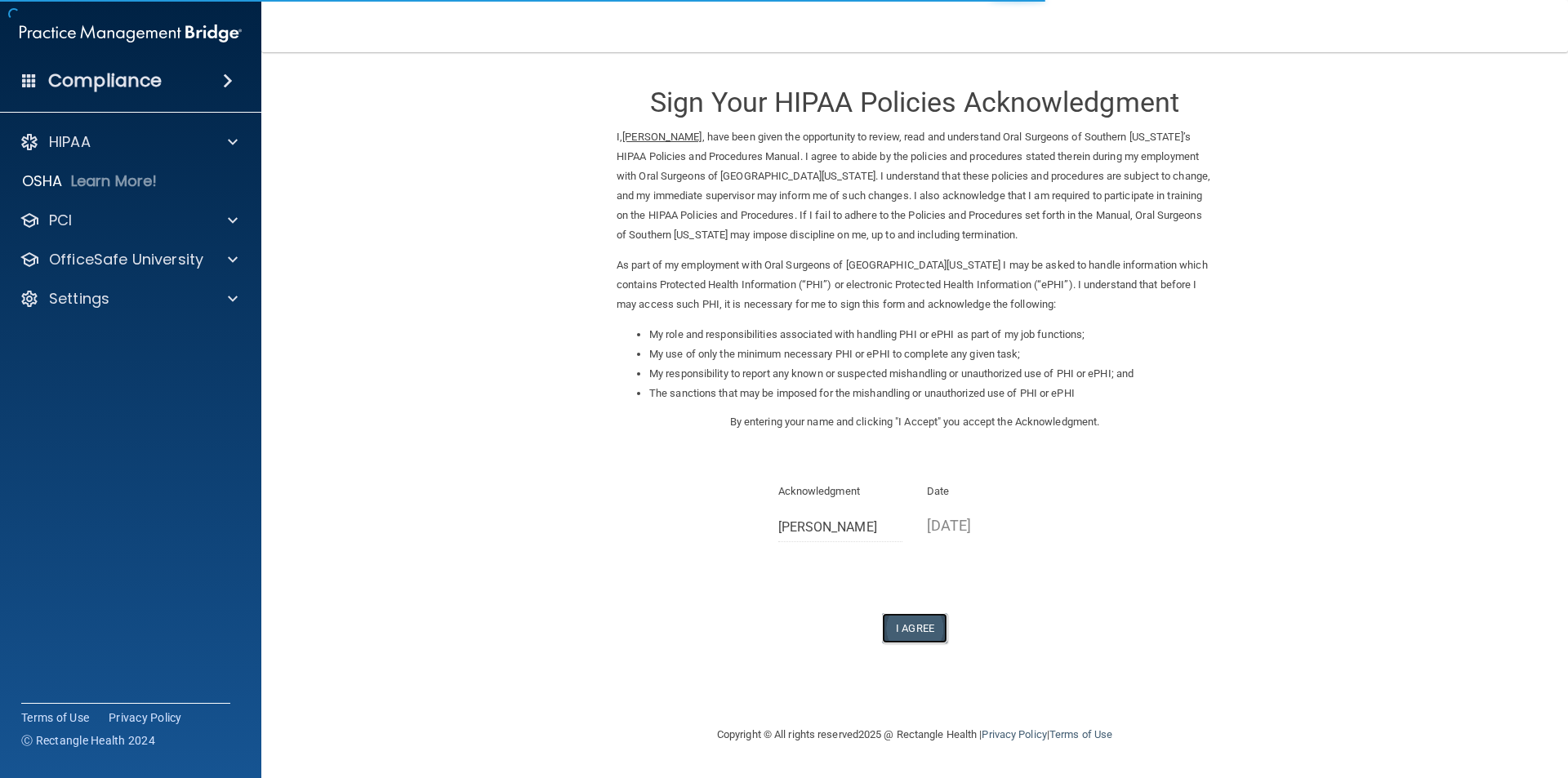
click at [913, 640] on button "I Agree" at bounding box center [915, 628] width 66 height 30
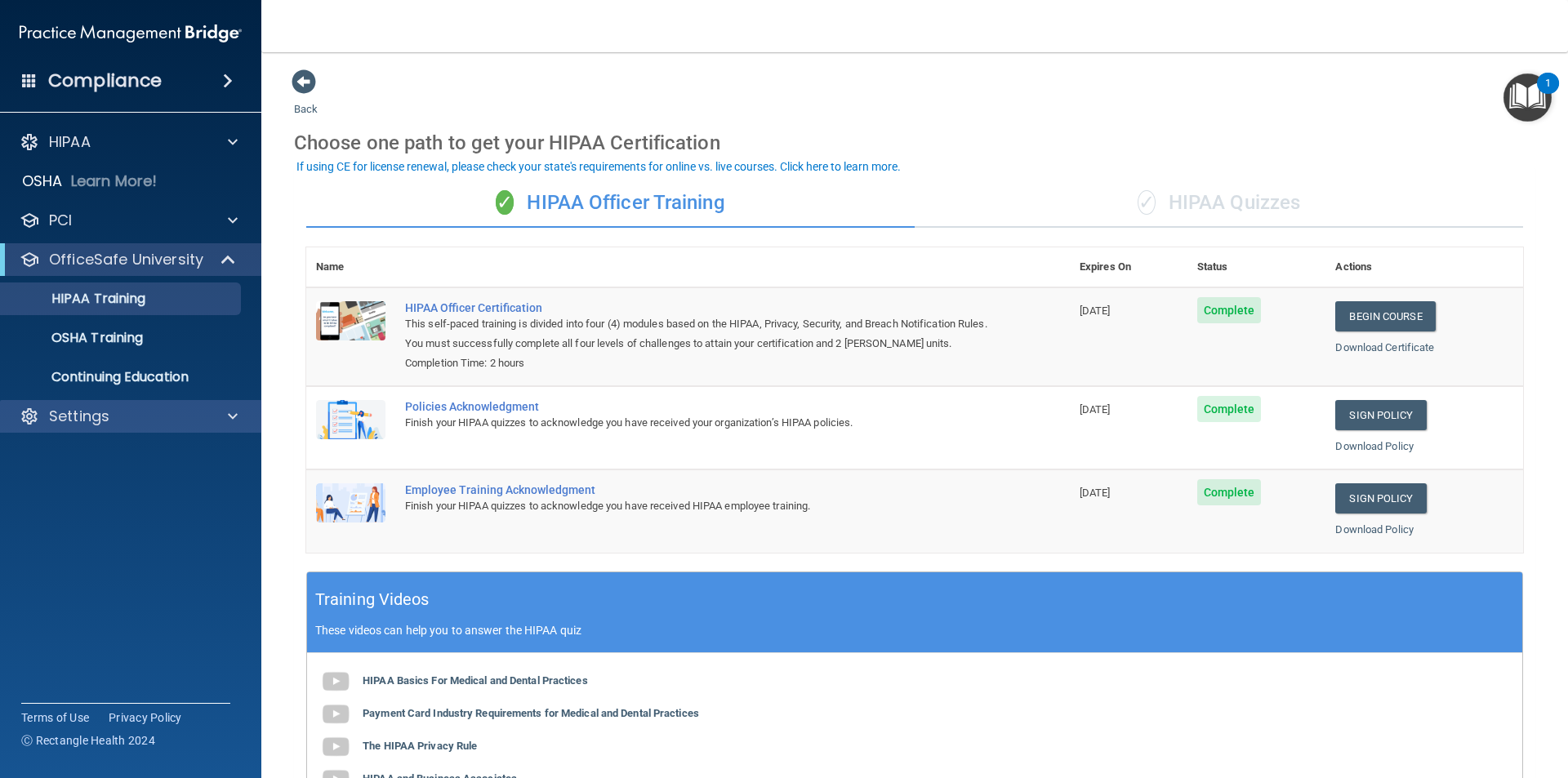
click at [115, 426] on div "Settings" at bounding box center [131, 416] width 262 height 33
click at [223, 257] on span at bounding box center [230, 260] width 14 height 20
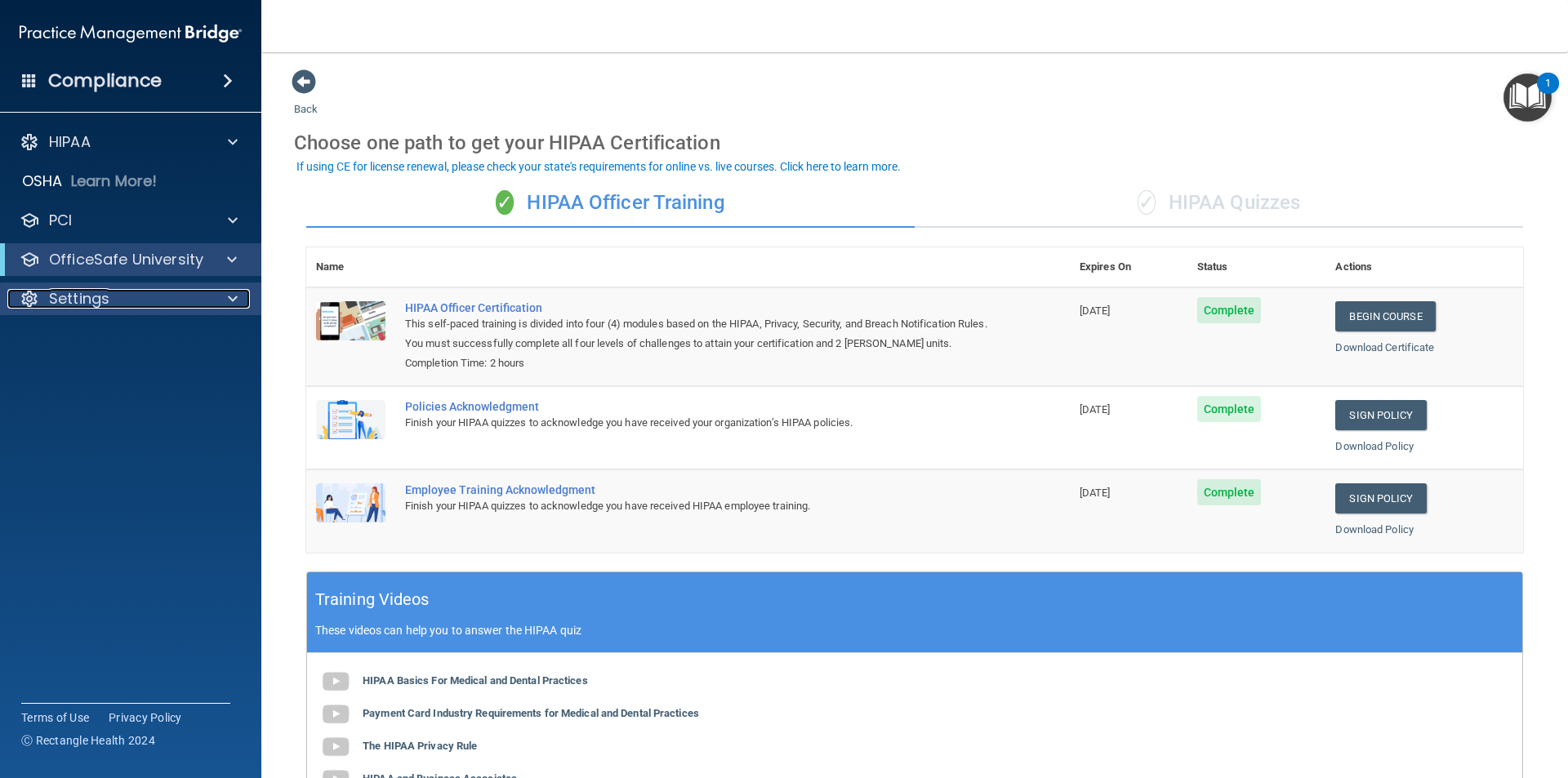
click at [235, 290] on span at bounding box center [232, 298] width 9 height 20
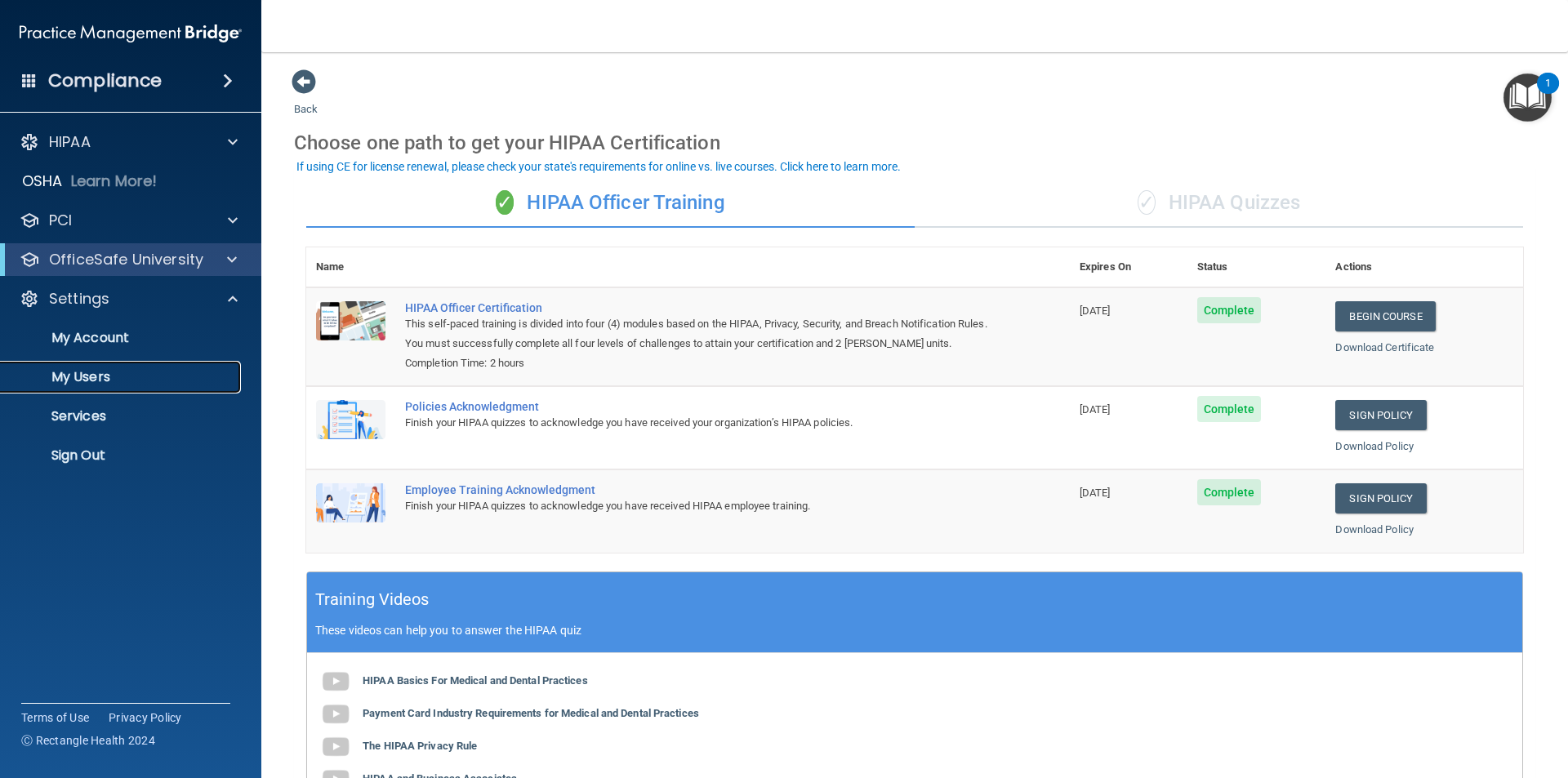
click at [130, 382] on p "My Users" at bounding box center [122, 377] width 223 height 16
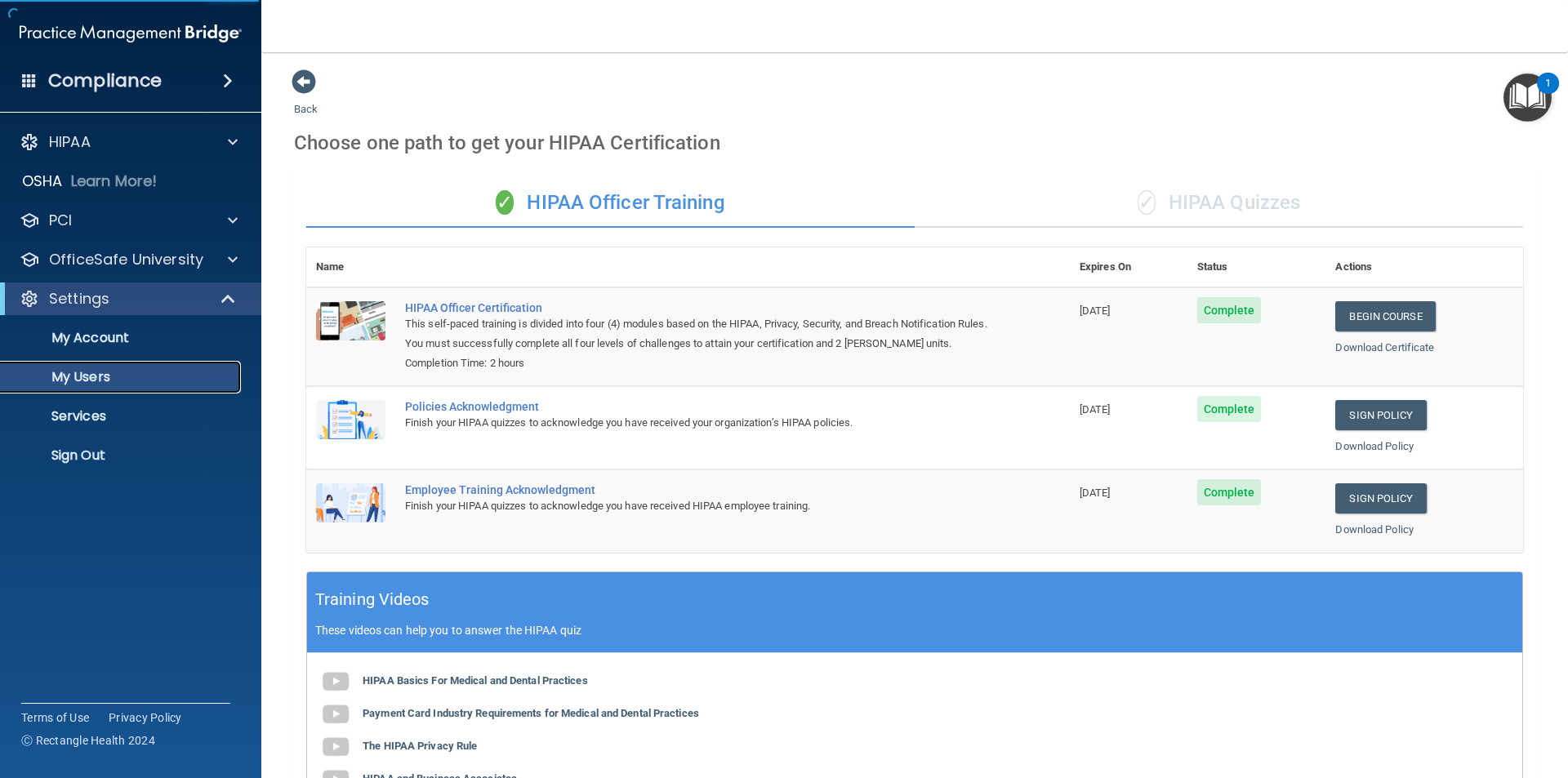
select select "20"
